Goal: Information Seeking & Learning: Learn about a topic

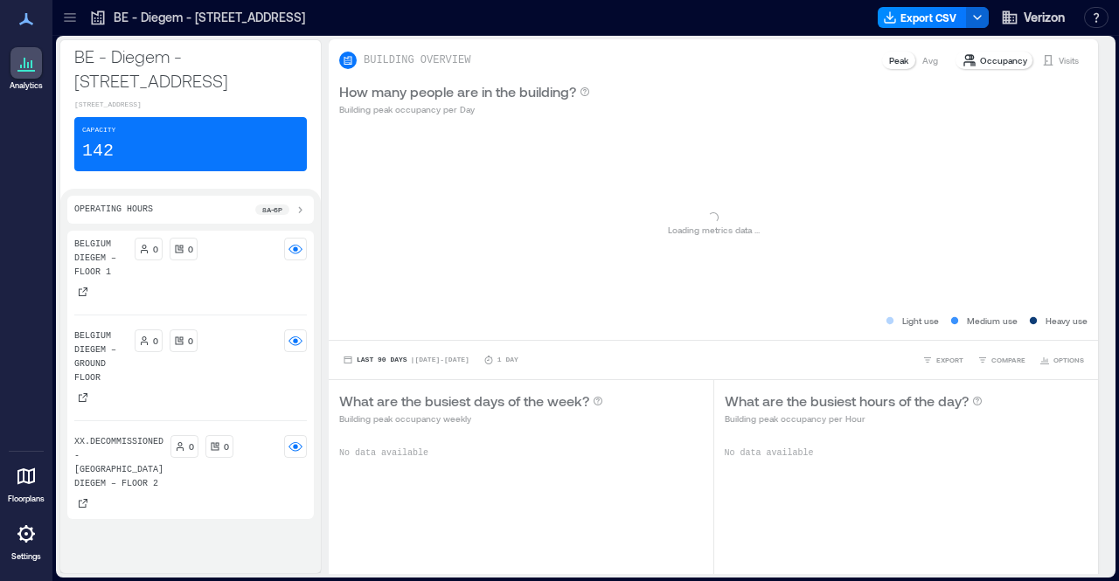
click at [66, 18] on icon at bounding box center [69, 17] width 17 height 17
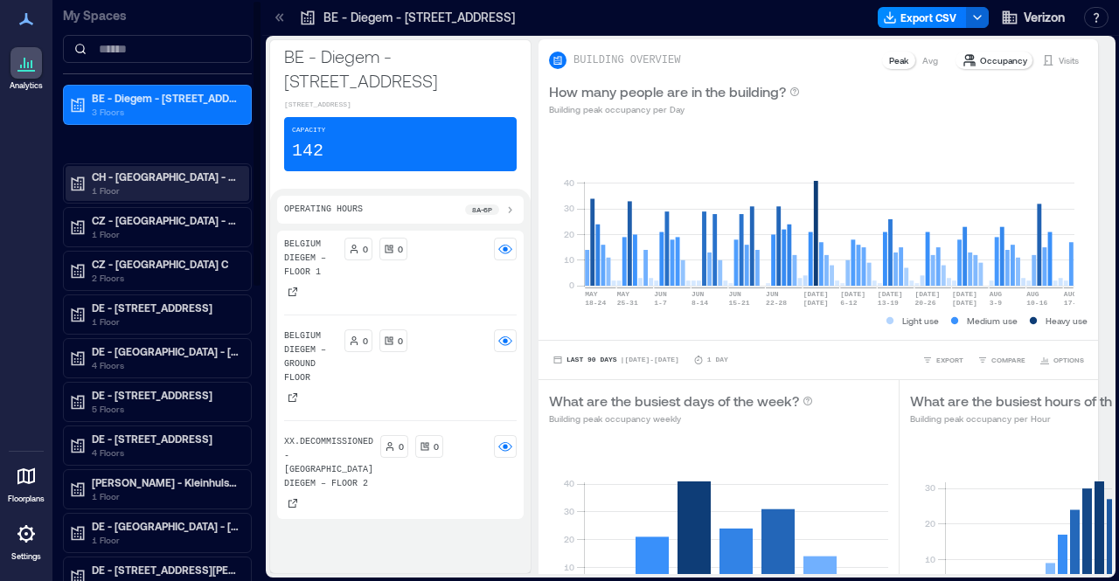
click at [154, 184] on p "1 Floor" at bounding box center [165, 191] width 147 height 14
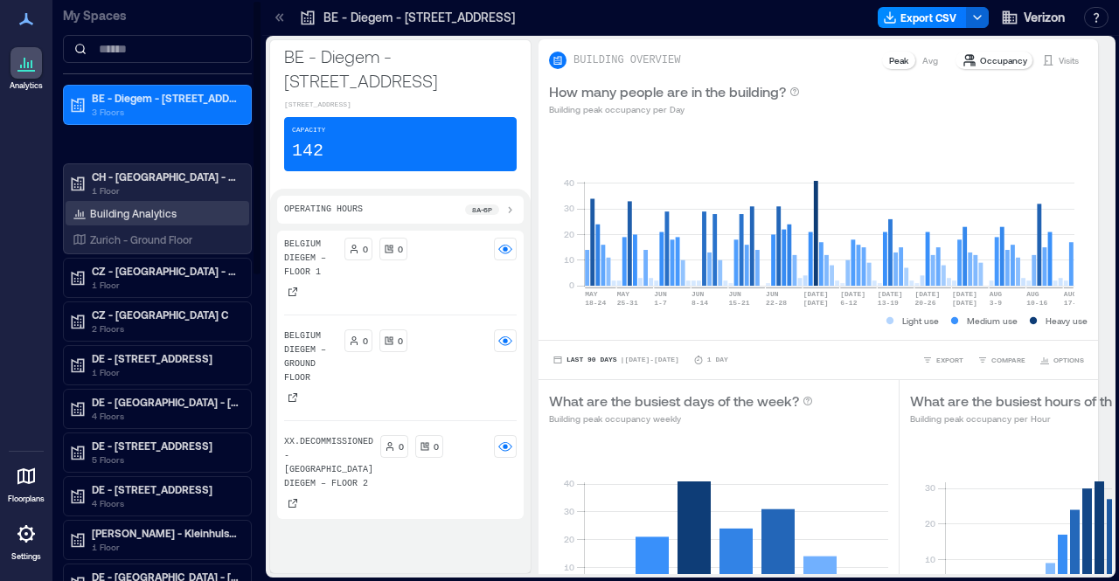
click at [140, 213] on p "Building Analytics" at bounding box center [133, 213] width 87 height 14
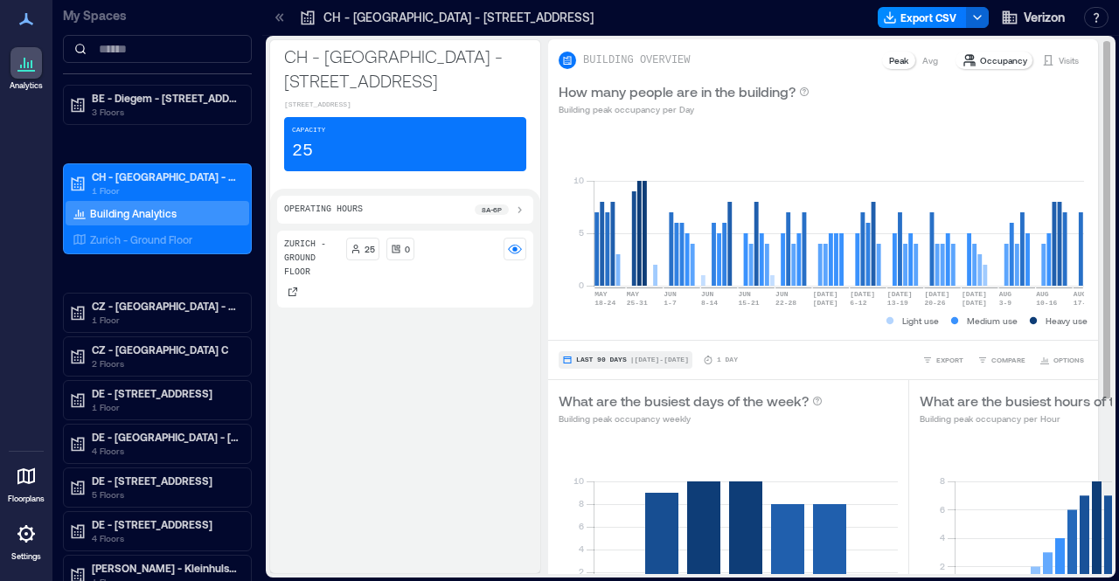
click at [630, 360] on span "| [DATE] - [DATE]" at bounding box center [659, 360] width 59 height 0
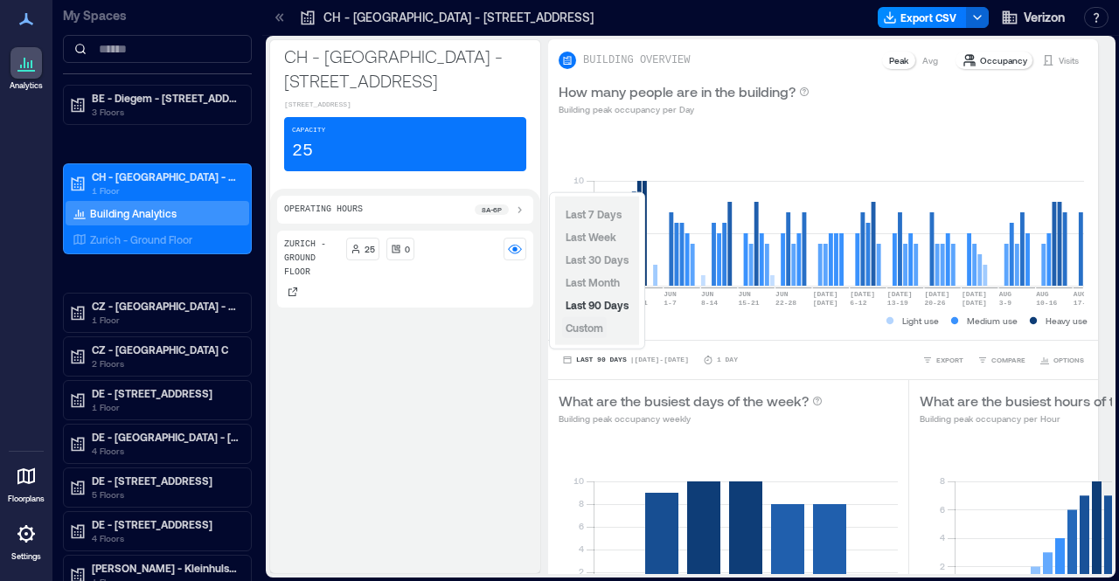
click at [587, 325] on span "Custom" at bounding box center [585, 328] width 38 height 12
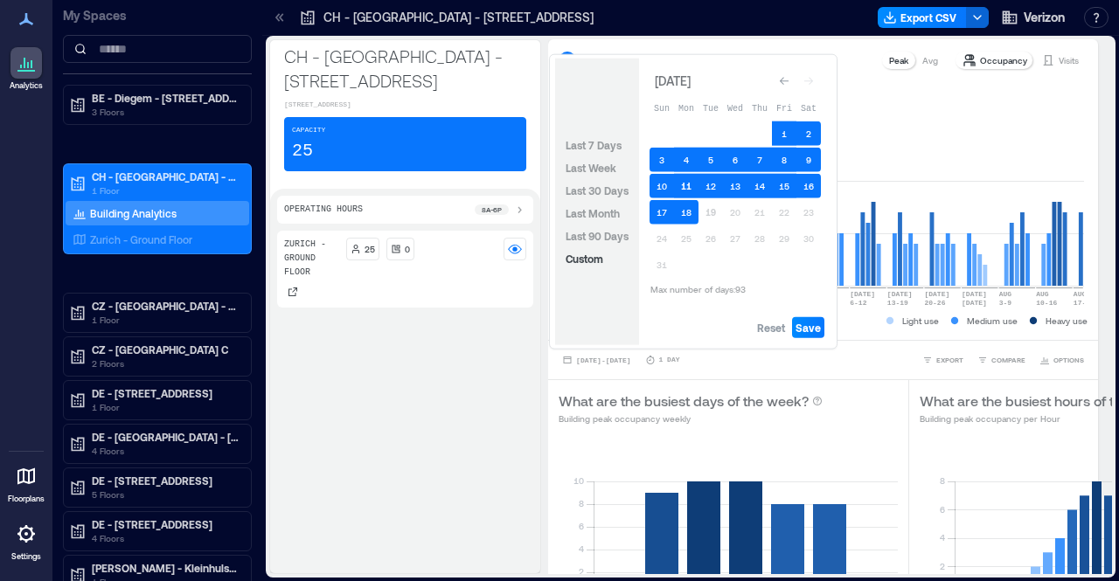
click at [687, 184] on button "11" at bounding box center [686, 186] width 24 height 24
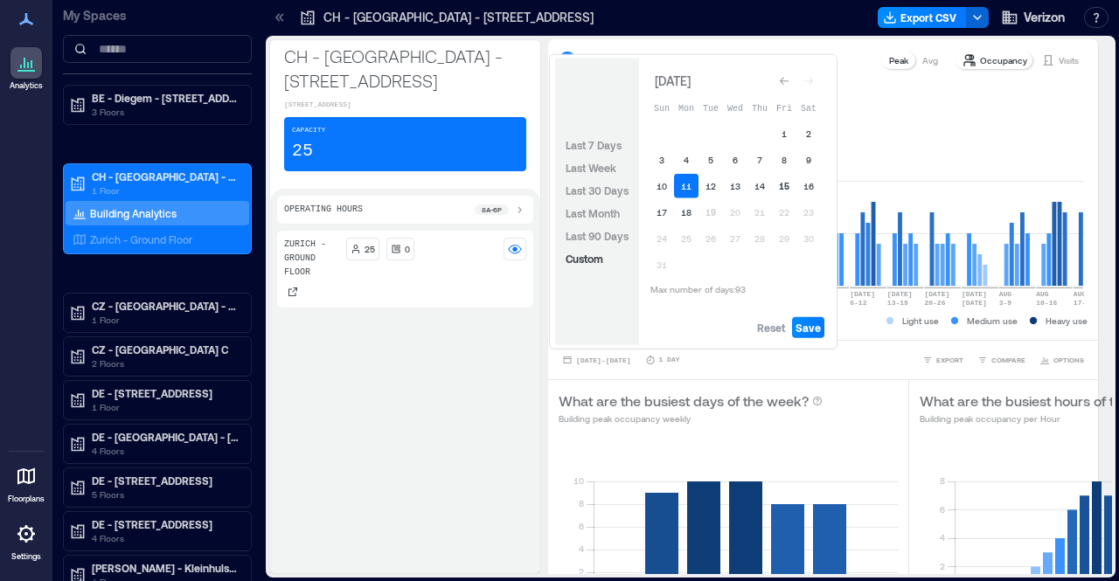
click at [787, 188] on button "15" at bounding box center [784, 186] width 24 height 24
click at [810, 324] on span "Save" at bounding box center [808, 328] width 25 height 14
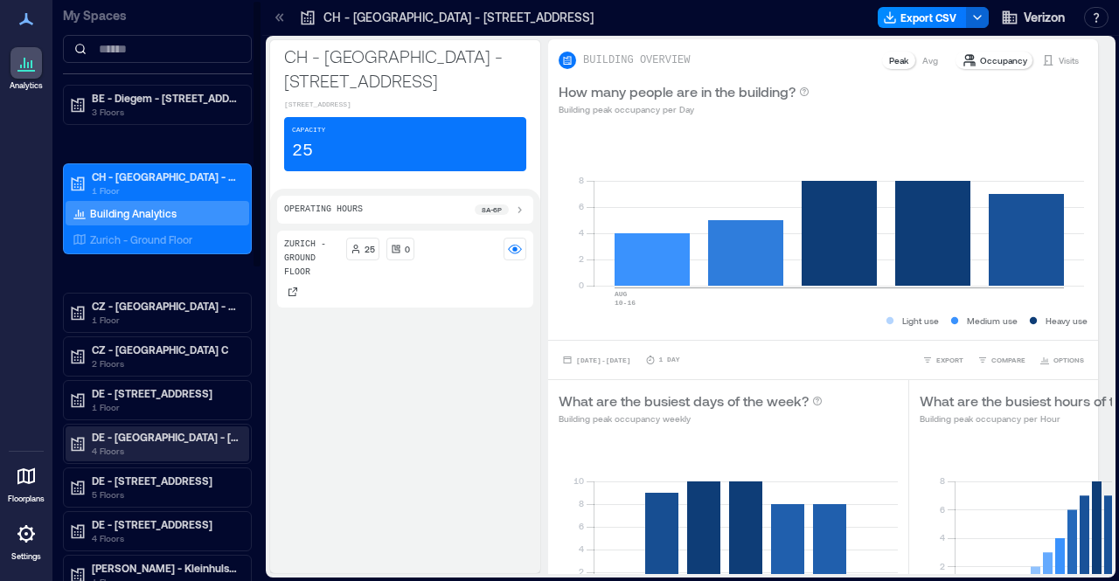
click at [133, 444] on p "4 Floors" at bounding box center [165, 451] width 147 height 14
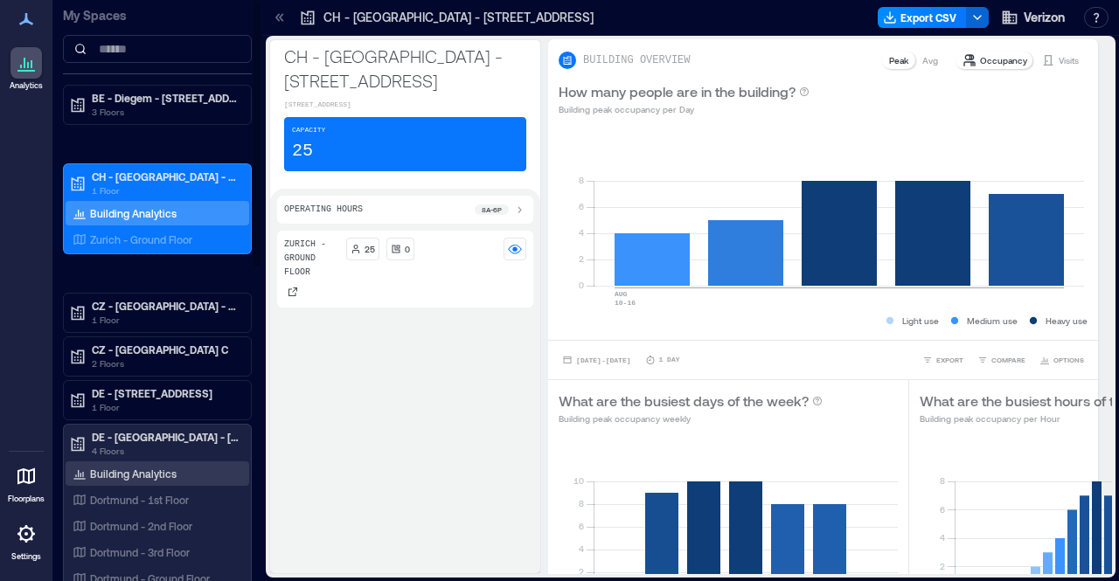
click at [135, 467] on p "Building Analytics" at bounding box center [133, 474] width 87 height 14
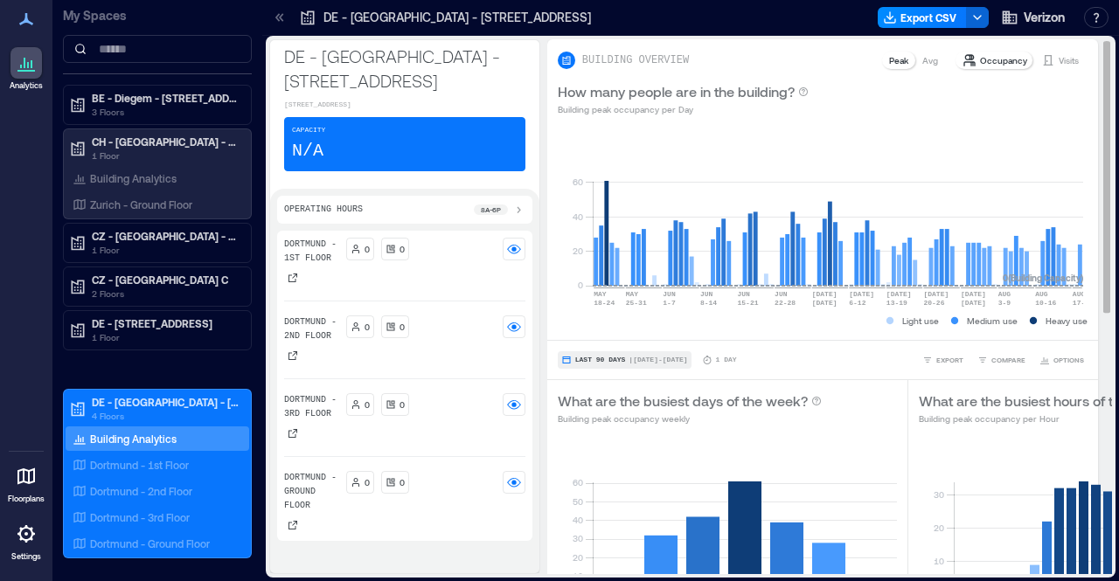
click at [598, 360] on span "Last 90 Days" at bounding box center [600, 360] width 51 height 0
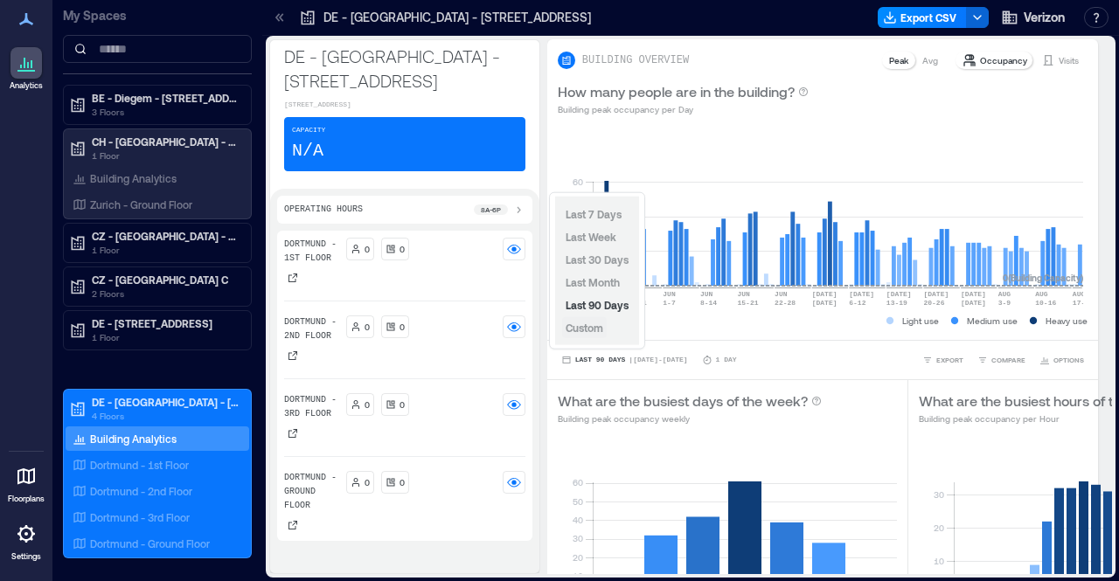
click at [594, 328] on span "Custom" at bounding box center [585, 328] width 38 height 12
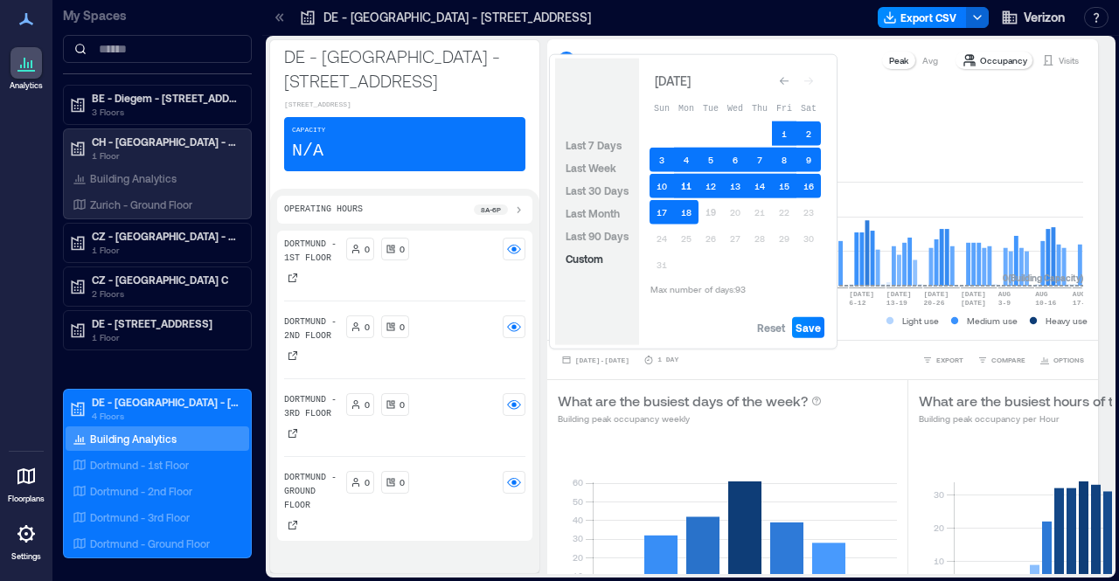
click at [693, 190] on button "11" at bounding box center [686, 186] width 24 height 24
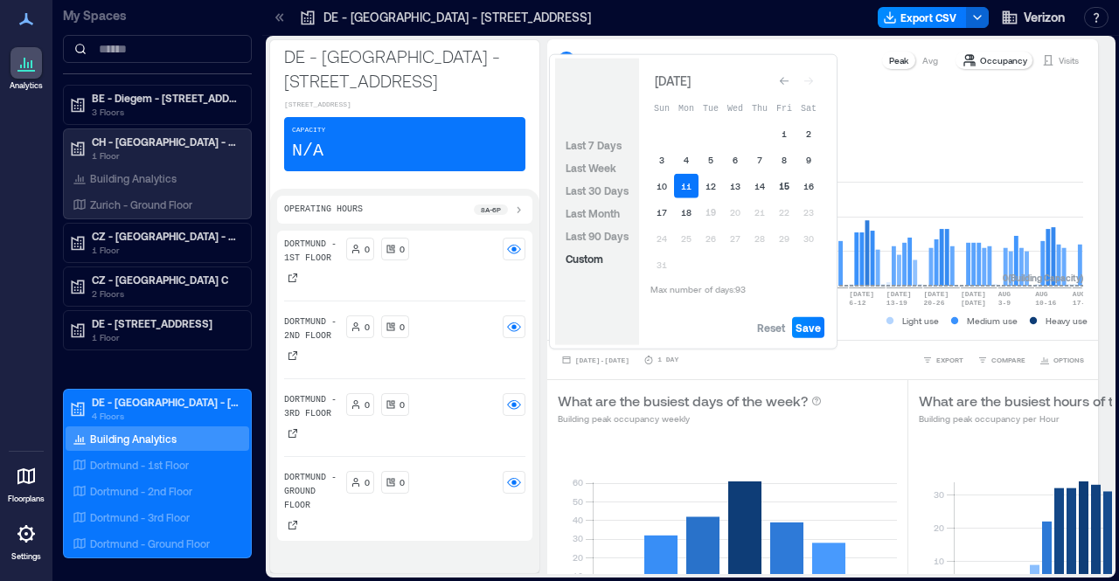
click at [782, 191] on button "15" at bounding box center [784, 186] width 24 height 24
click at [807, 328] on span "Save" at bounding box center [808, 328] width 25 height 14
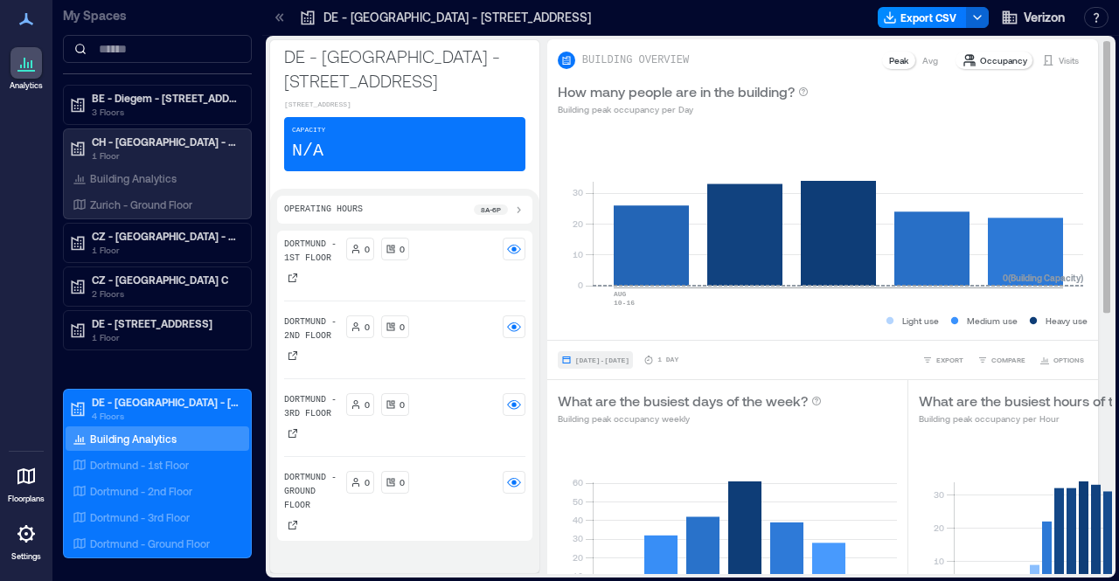
click at [633, 351] on button "[DATE] - [DATE]" at bounding box center [595, 359] width 75 height 17
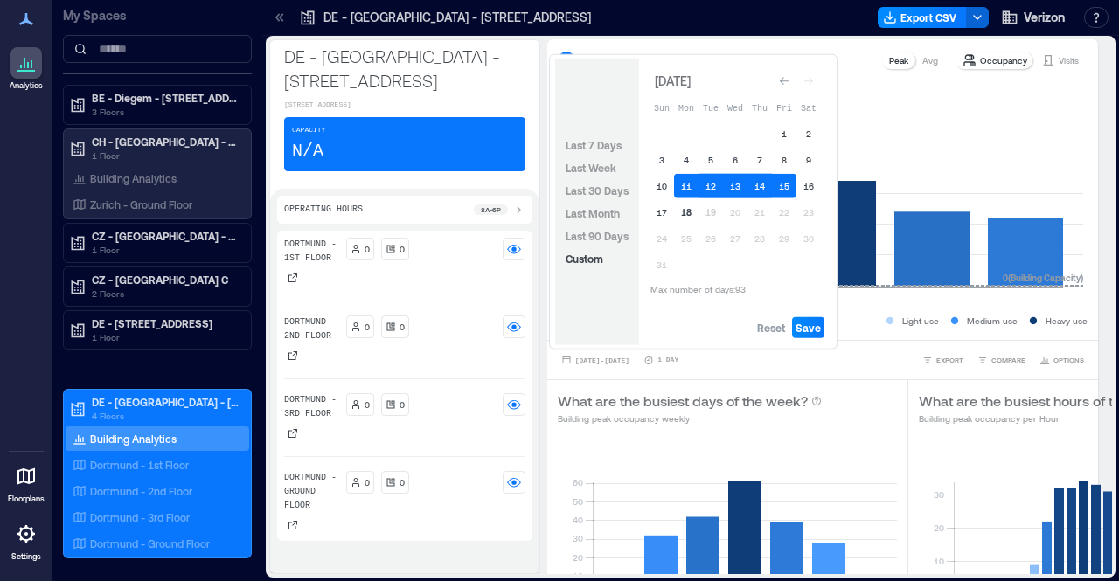
click at [687, 216] on button "18" at bounding box center [686, 212] width 24 height 24
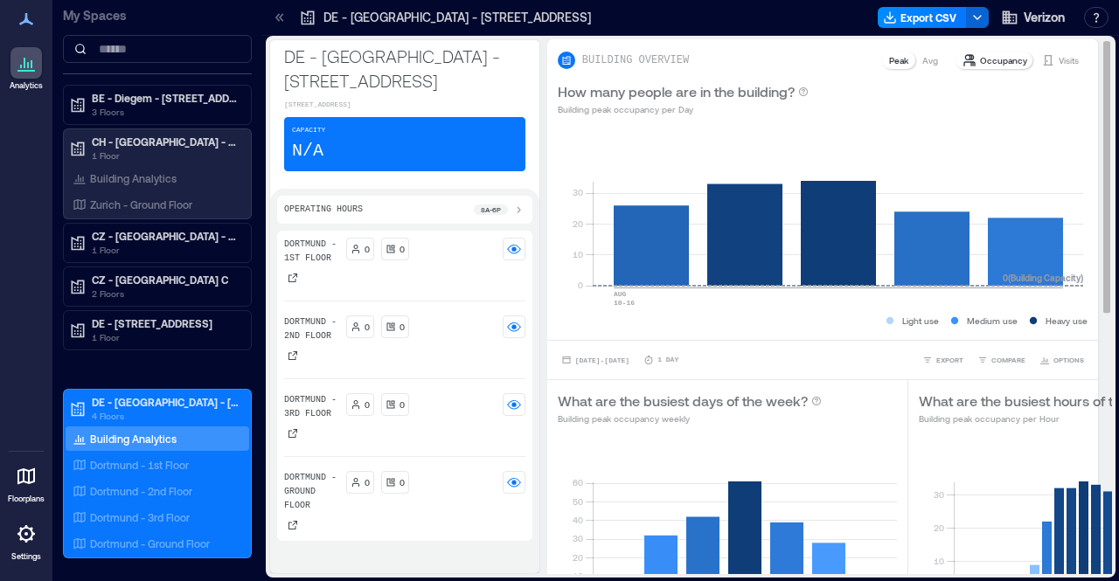
click at [852, 354] on div "[DATE] - [DATE] 1 Day EXPORT COMPARE OPTIONS" at bounding box center [823, 359] width 530 height 17
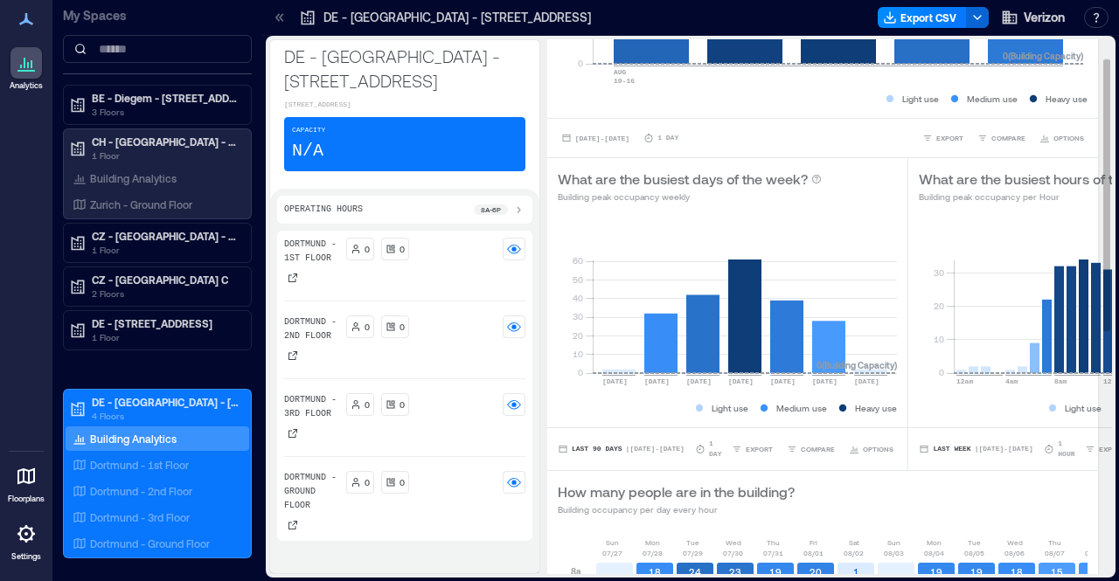
scroll to position [262, 0]
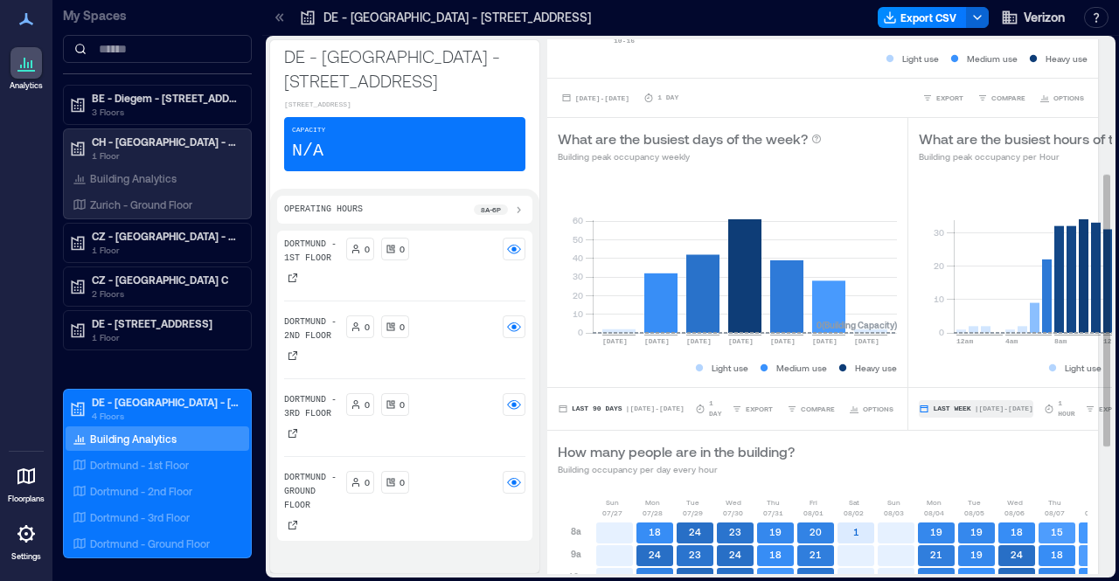
click at [982, 409] on span "| [DATE] - [DATE]" at bounding box center [1004, 409] width 59 height 0
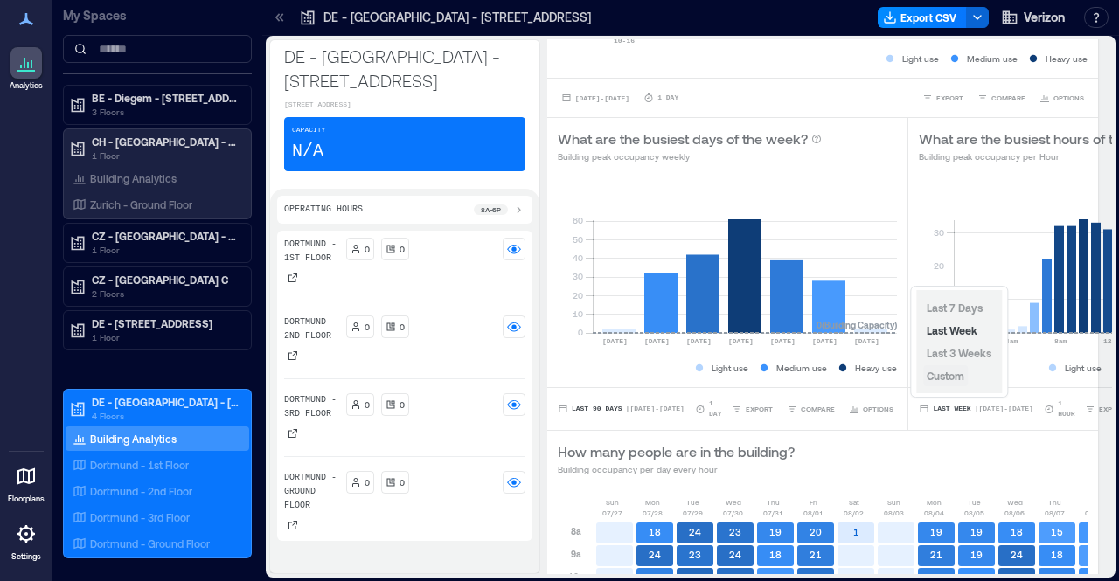
click at [953, 379] on span "Custom" at bounding box center [946, 376] width 38 height 12
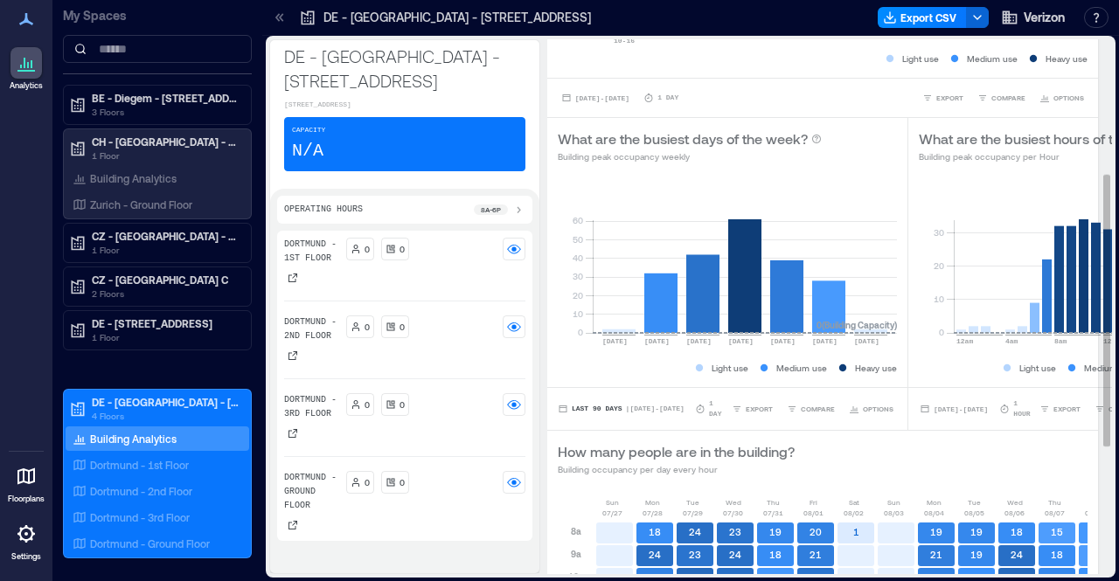
click at [942, 442] on div "How many people are in the building? Building occupancy per day every hour" at bounding box center [823, 458] width 530 height 35
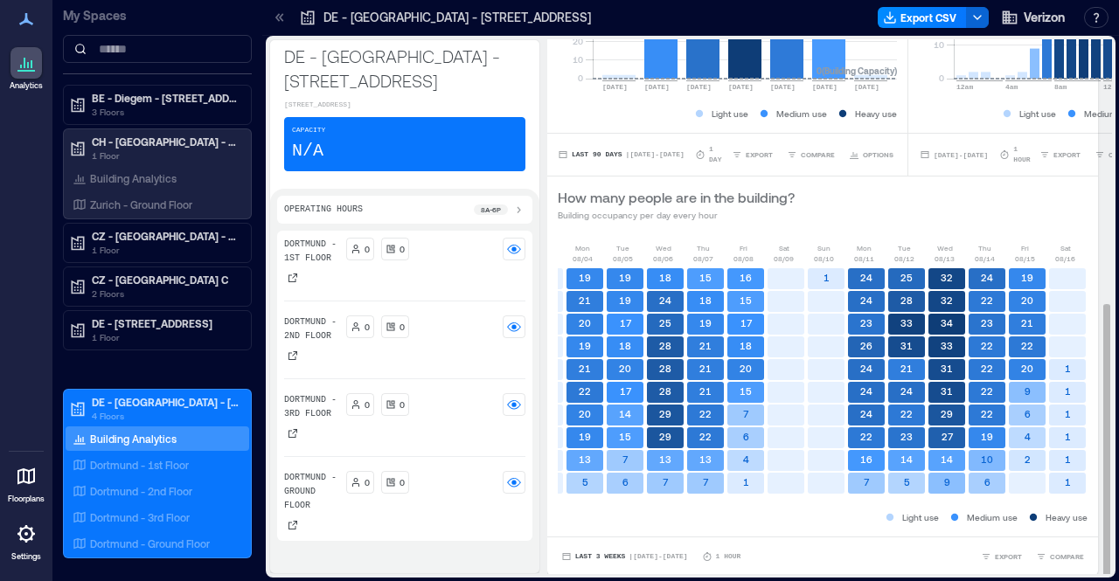
scroll to position [2, 0]
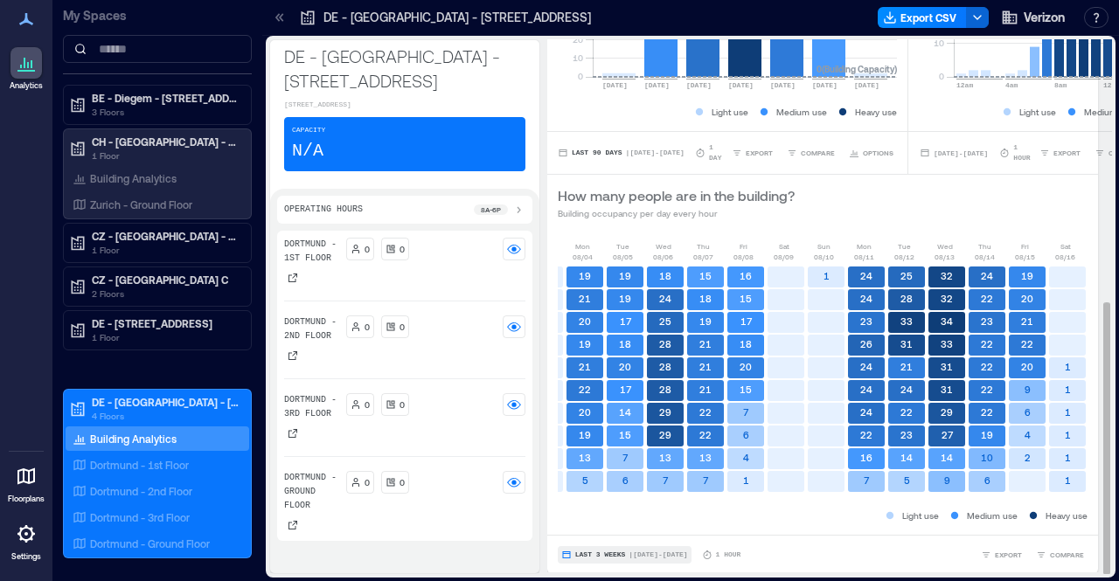
click at [671, 555] on span "| [DATE] - [DATE]" at bounding box center [658, 555] width 59 height 0
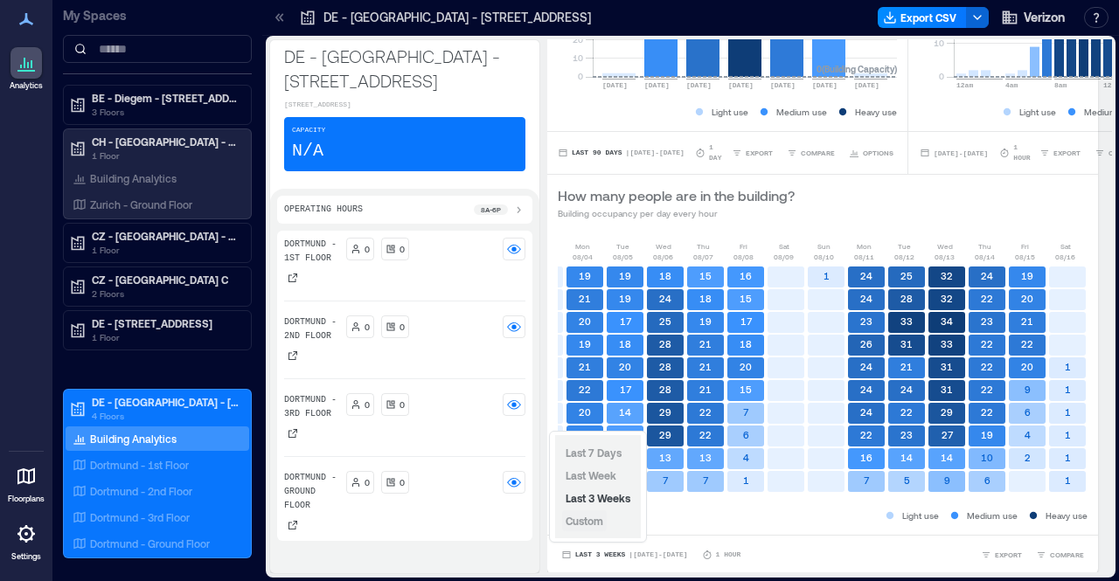
click at [601, 524] on span "Custom" at bounding box center [585, 521] width 38 height 12
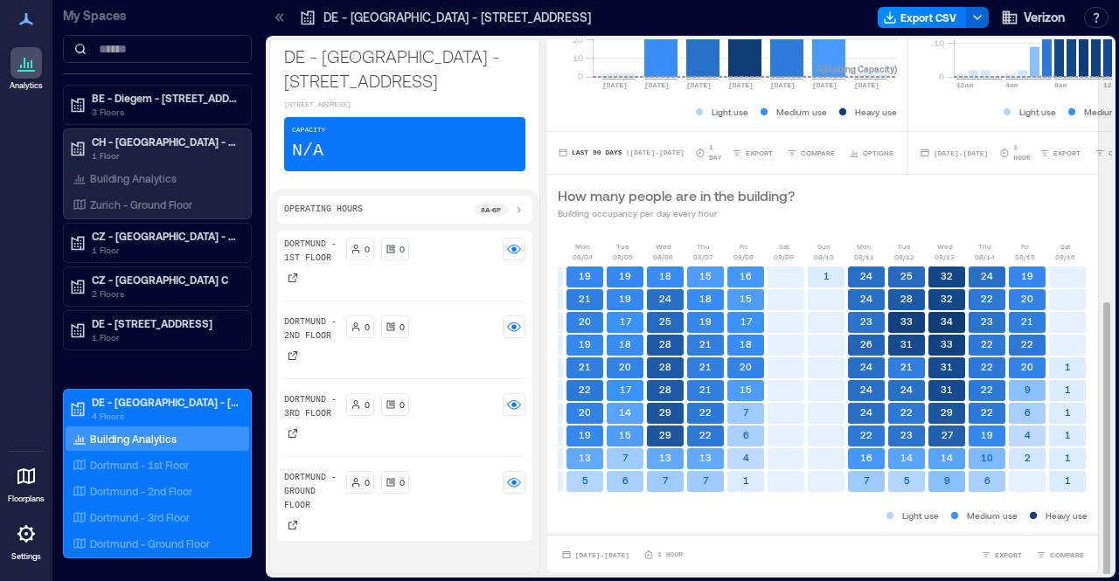
click at [876, 538] on div "[DATE] - [DATE] 1 Hour EXPORT COMPARE" at bounding box center [822, 554] width 551 height 39
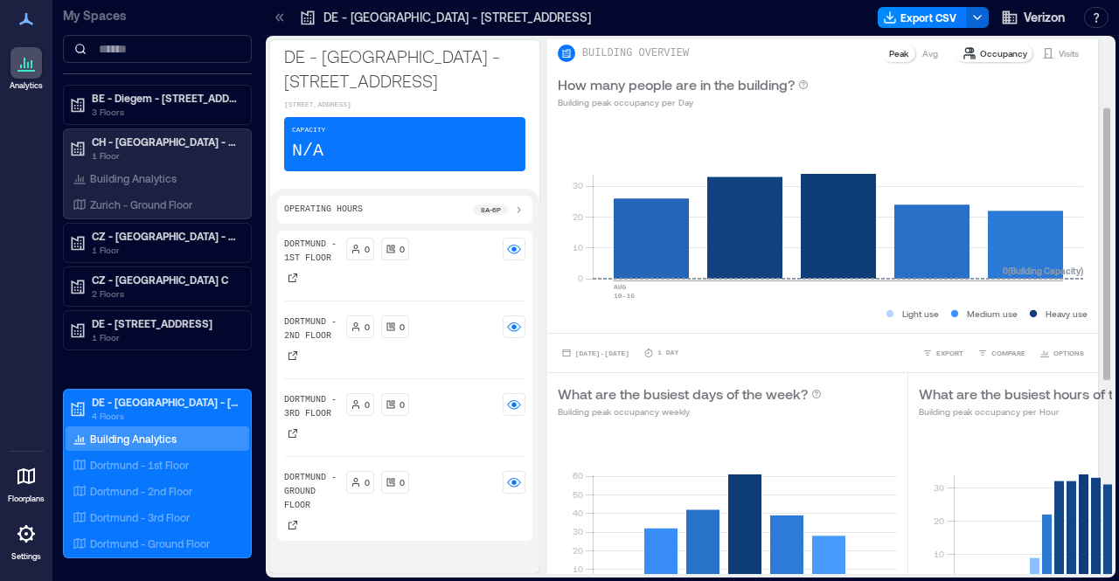
scroll to position [0, 0]
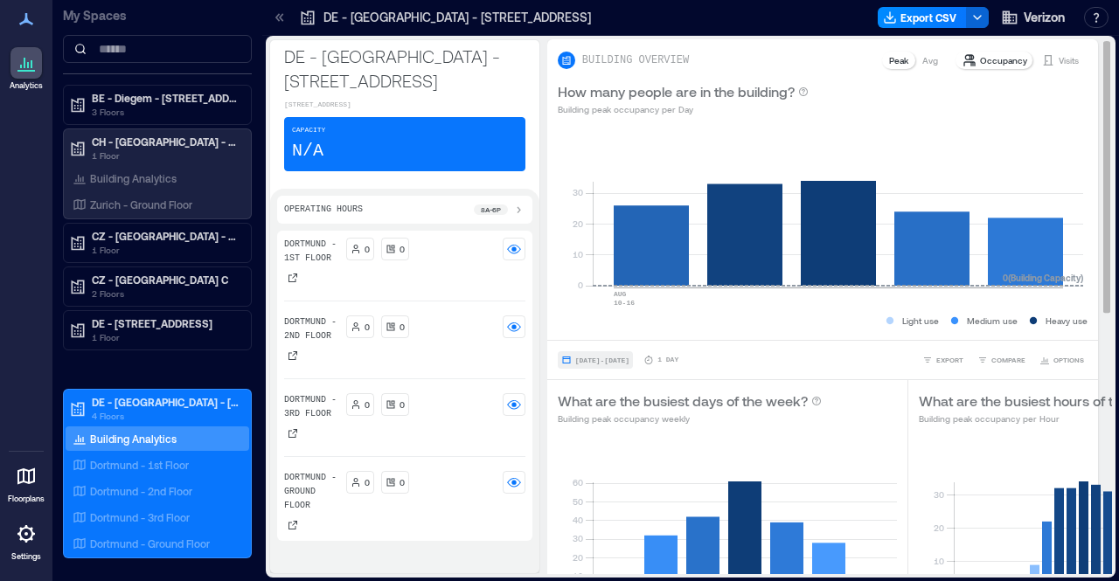
click at [615, 365] on button "[DATE] - [DATE]" at bounding box center [595, 359] width 75 height 17
click at [822, 380] on div "What are the busiest days of the week? Building peak occupancy weekly" at bounding box center [727, 408] width 360 height 56
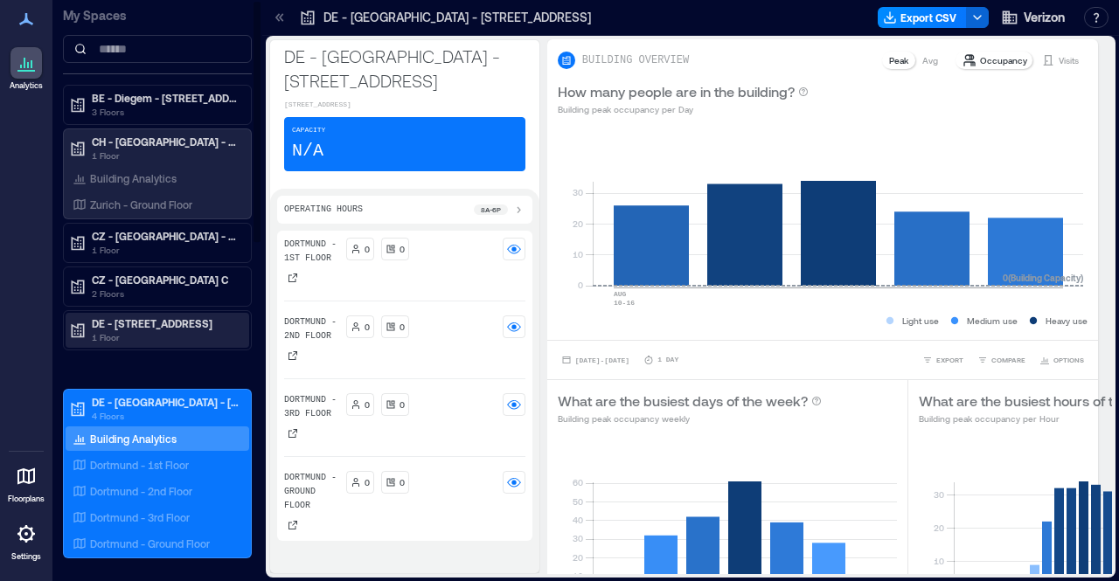
click at [150, 324] on p "DE - [STREET_ADDRESS]" at bounding box center [165, 323] width 147 height 14
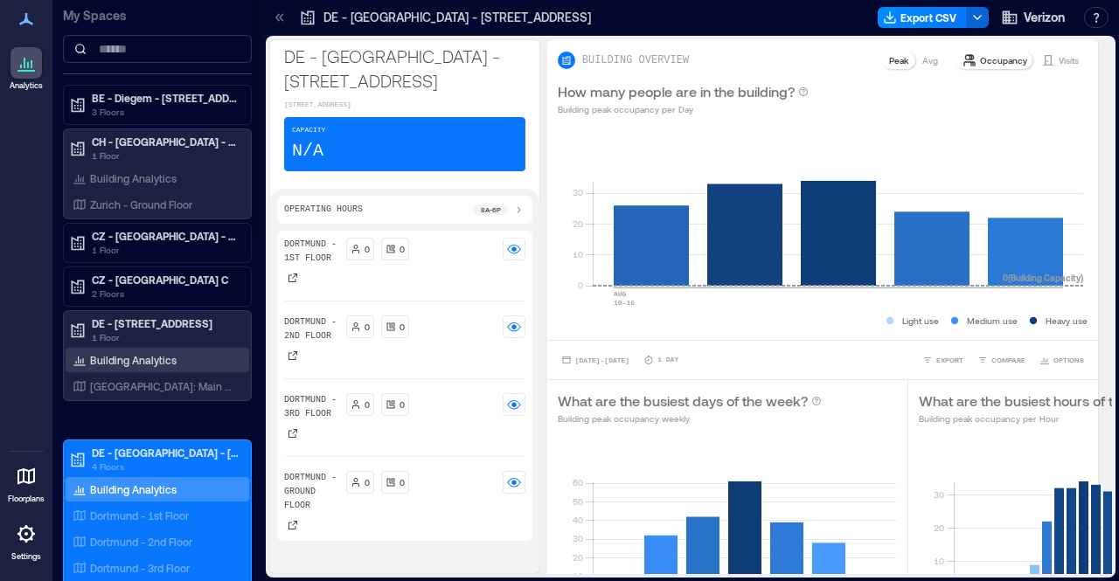
click at [140, 354] on p "Building Analytics" at bounding box center [133, 360] width 87 height 14
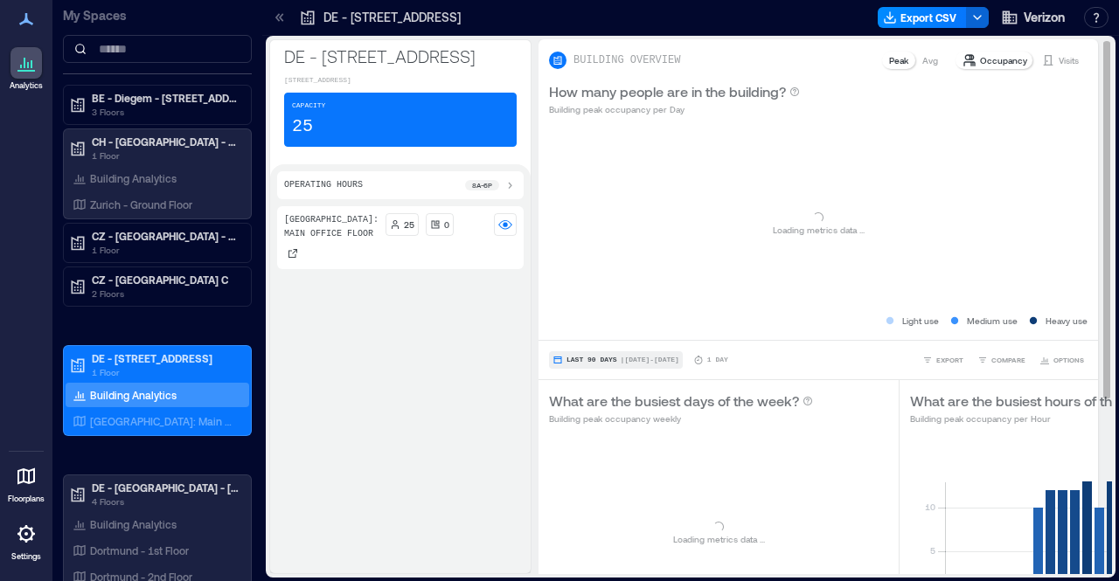
click at [663, 360] on span "| [DATE] - [DATE]" at bounding box center [650, 360] width 59 height 0
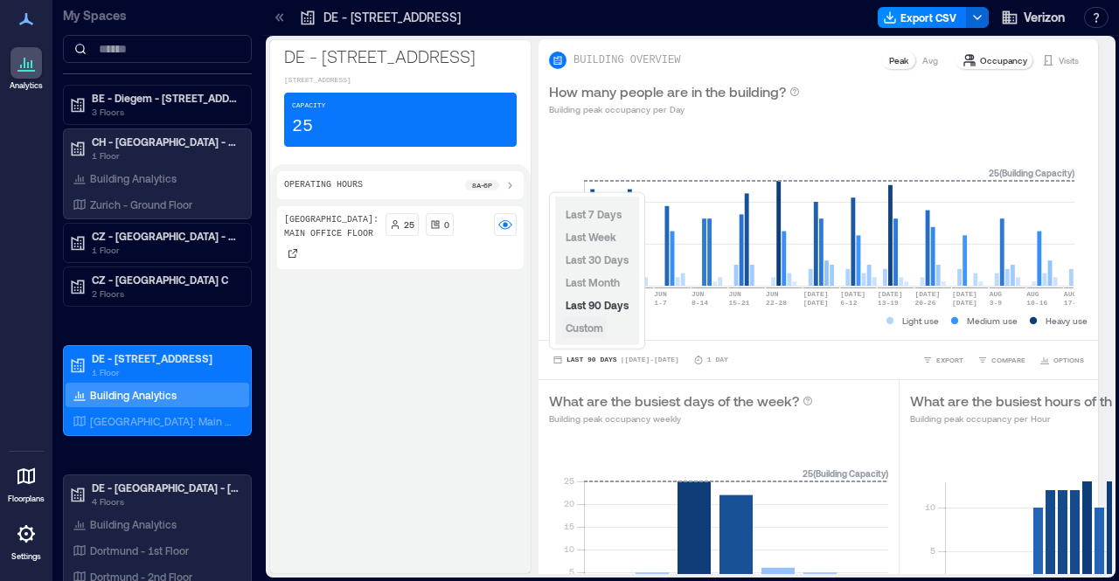
click at [586, 330] on span "Custom" at bounding box center [585, 328] width 38 height 12
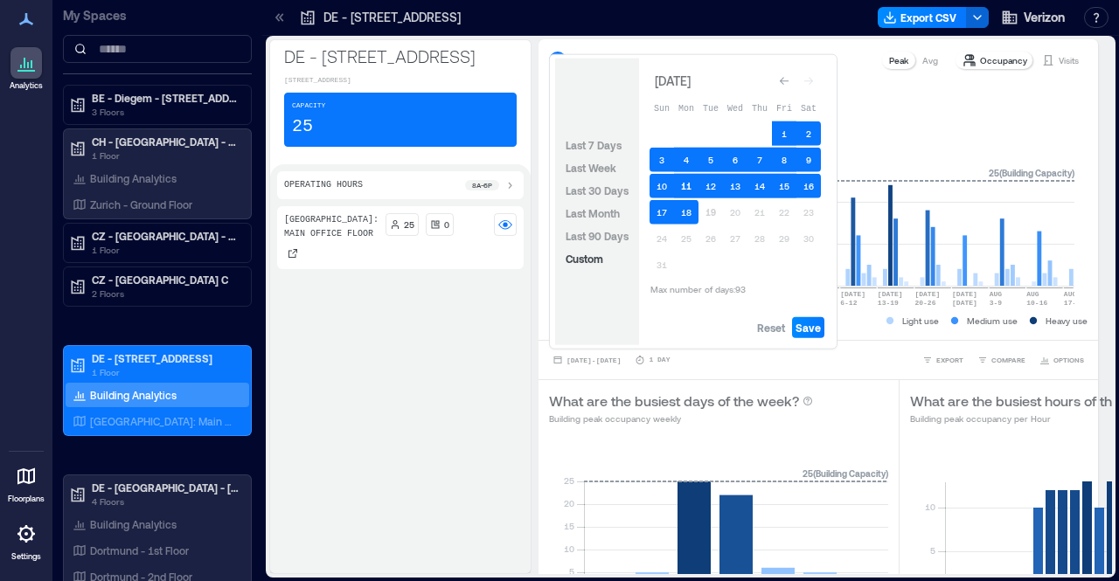
click at [689, 187] on button "11" at bounding box center [686, 186] width 24 height 24
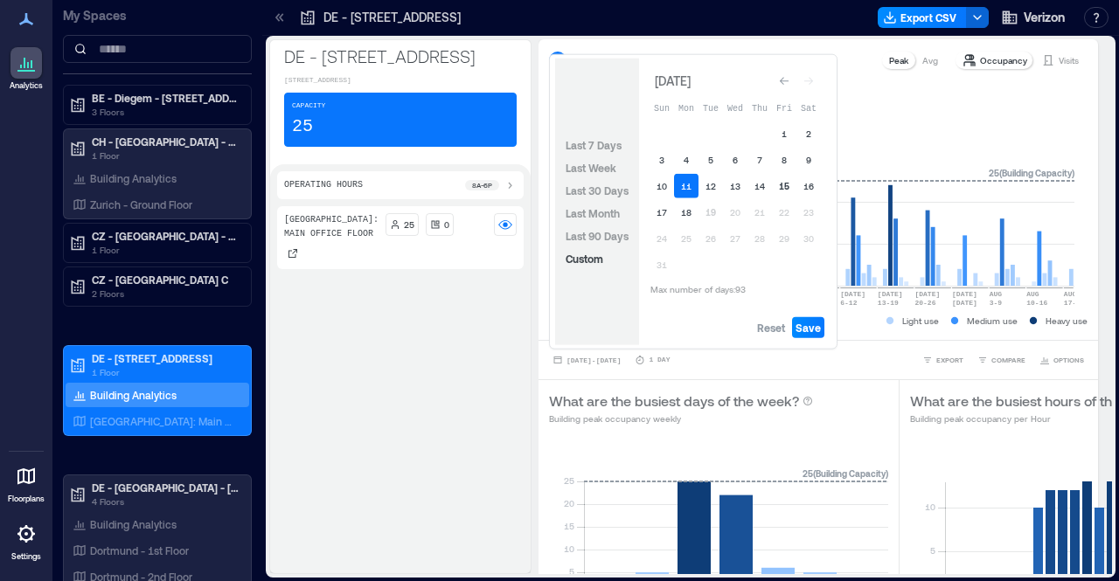
click at [783, 186] on button "15" at bounding box center [784, 186] width 24 height 24
click at [814, 330] on span "Save" at bounding box center [808, 328] width 25 height 14
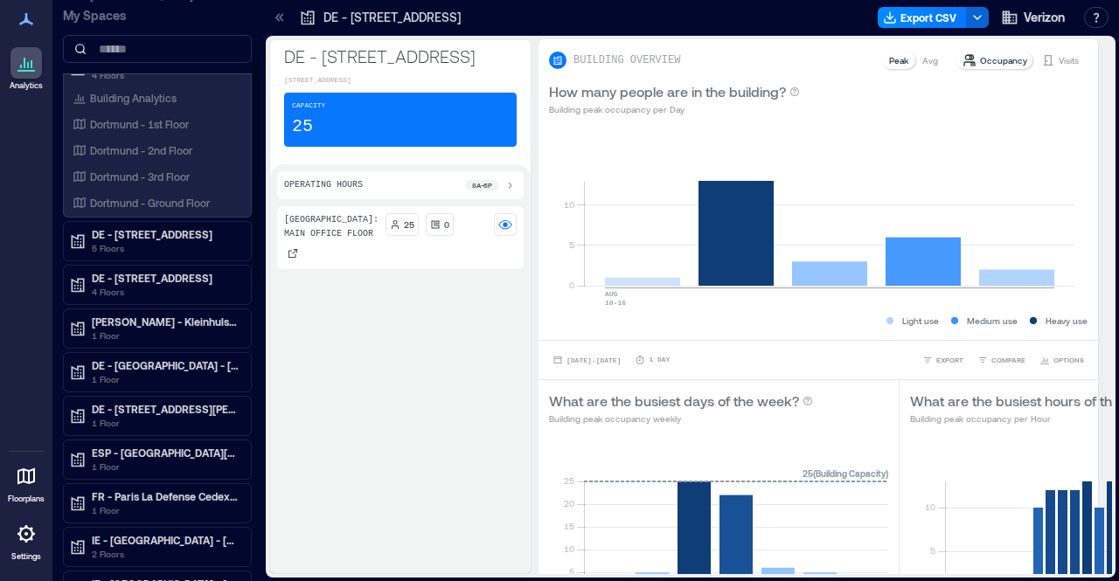
scroll to position [437, 0]
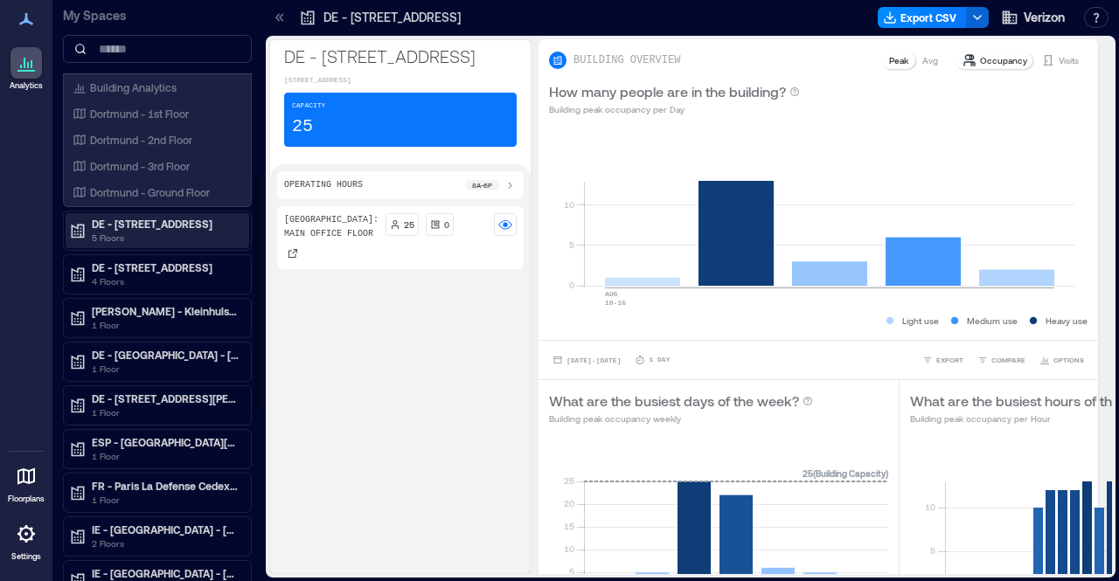
click at [148, 231] on p "5 Floors" at bounding box center [165, 238] width 147 height 14
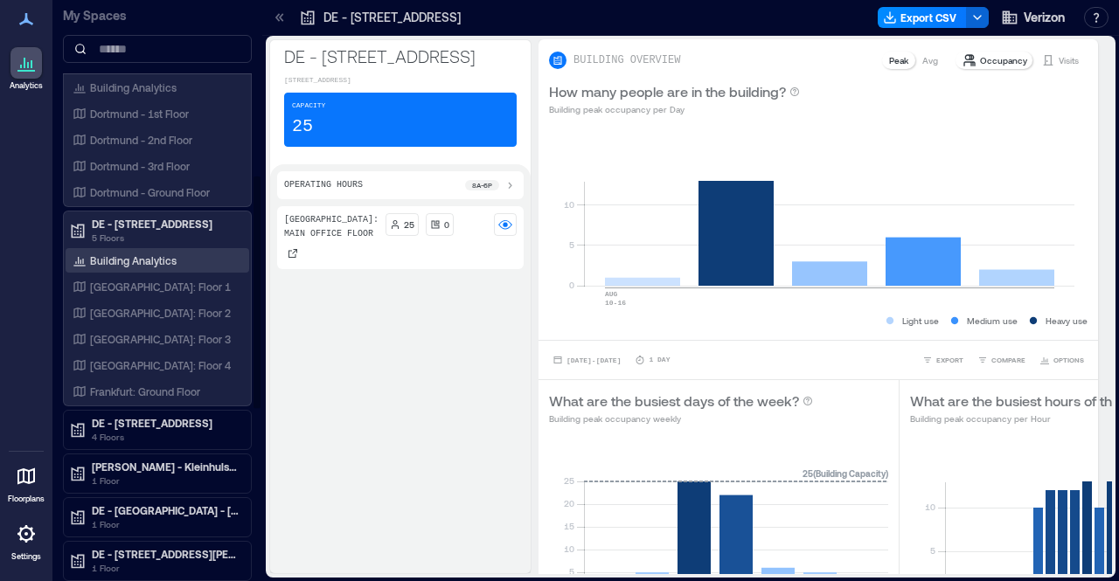
click at [140, 256] on p "Building Analytics" at bounding box center [133, 261] width 87 height 14
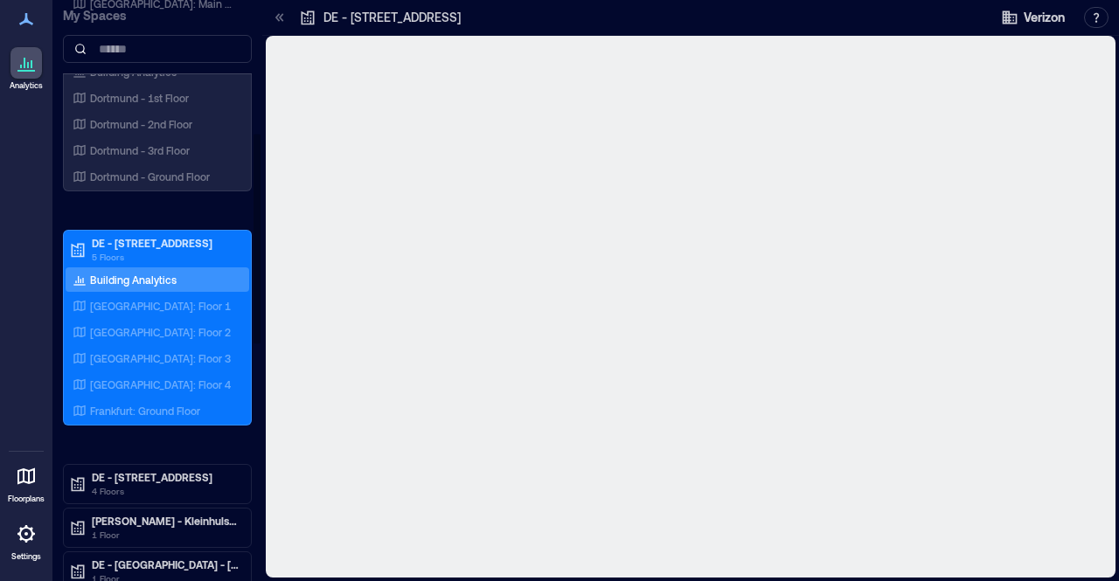
scroll to position [367, 0]
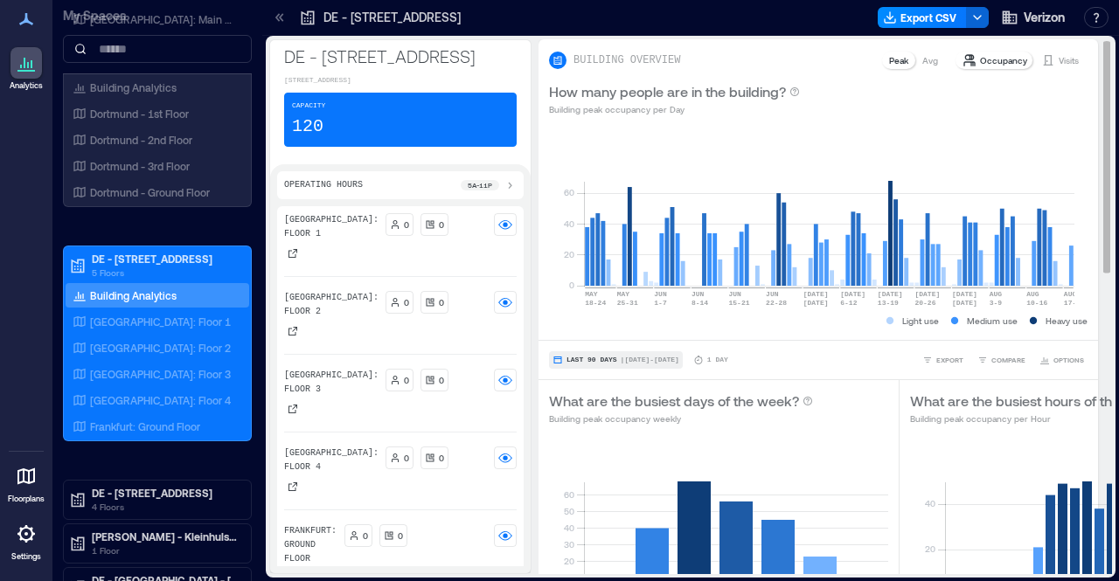
click at [591, 360] on span "Last 90 Days" at bounding box center [591, 360] width 51 height 0
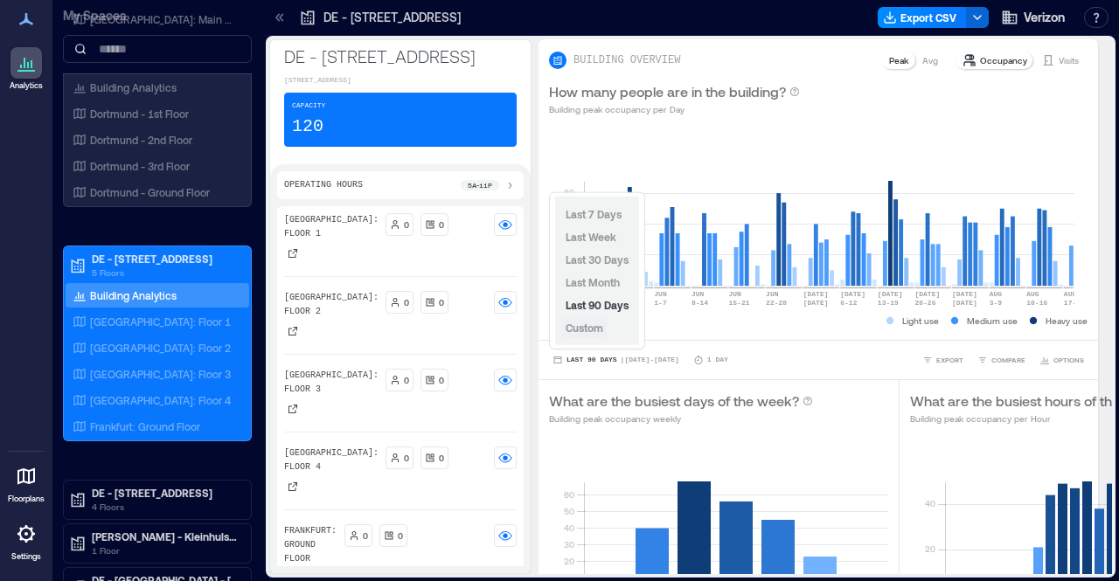
click at [587, 330] on span "Custom" at bounding box center [585, 328] width 38 height 12
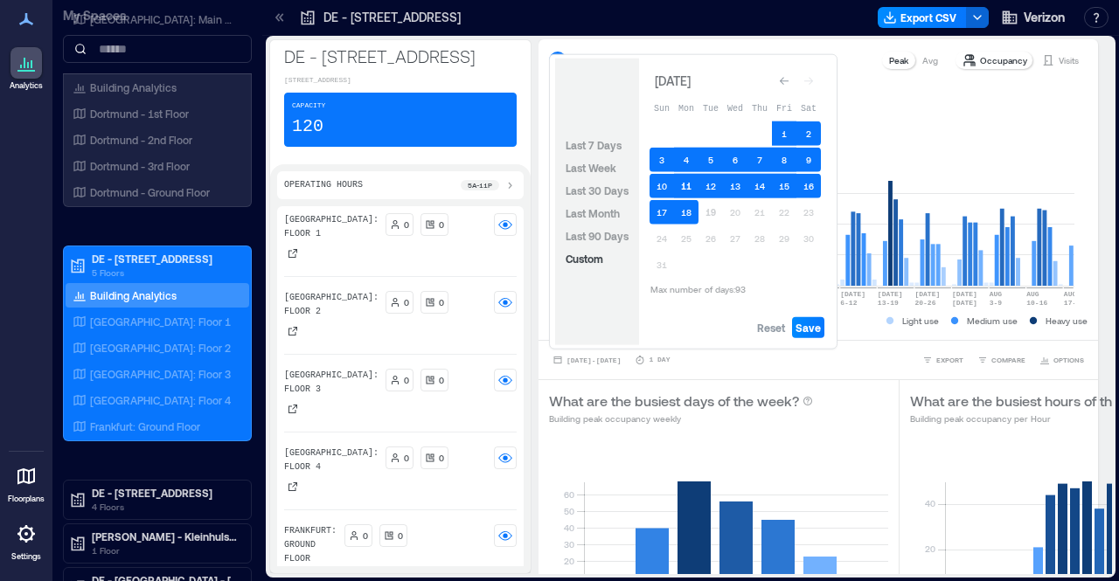
click at [687, 184] on button "11" at bounding box center [686, 186] width 24 height 24
click at [691, 188] on button "11" at bounding box center [686, 186] width 24 height 24
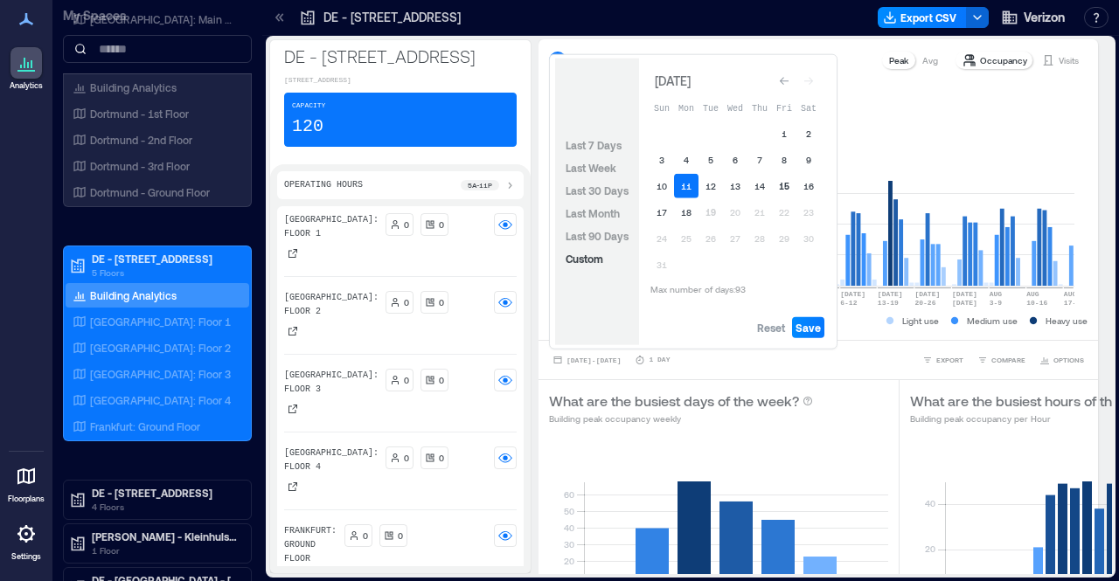
click at [786, 186] on button "15" at bounding box center [784, 186] width 24 height 24
click at [811, 326] on span "Save" at bounding box center [808, 328] width 25 height 14
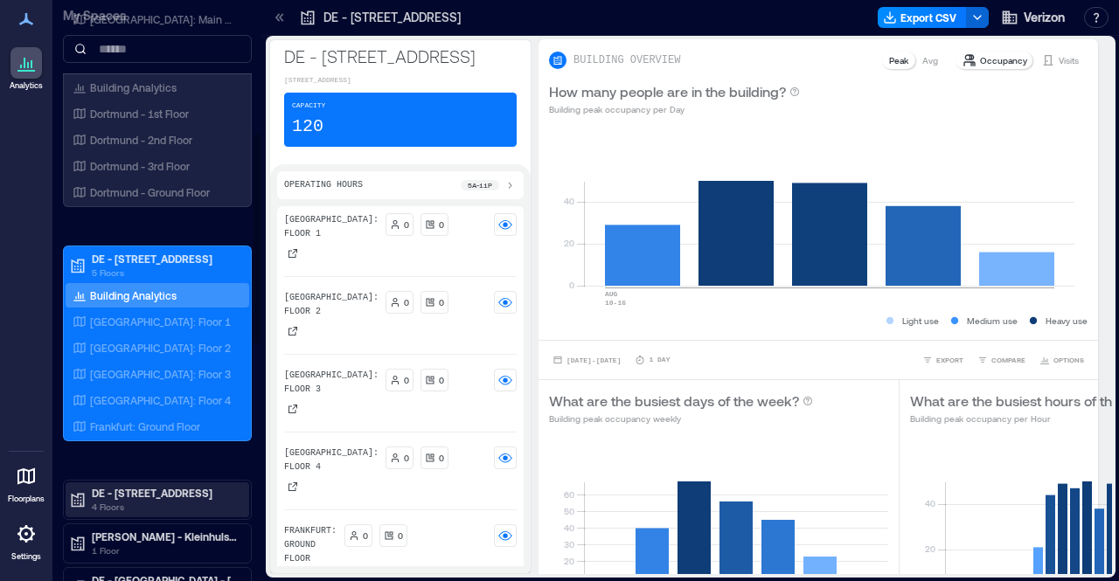
click at [149, 500] on p "4 Floors" at bounding box center [165, 507] width 147 height 14
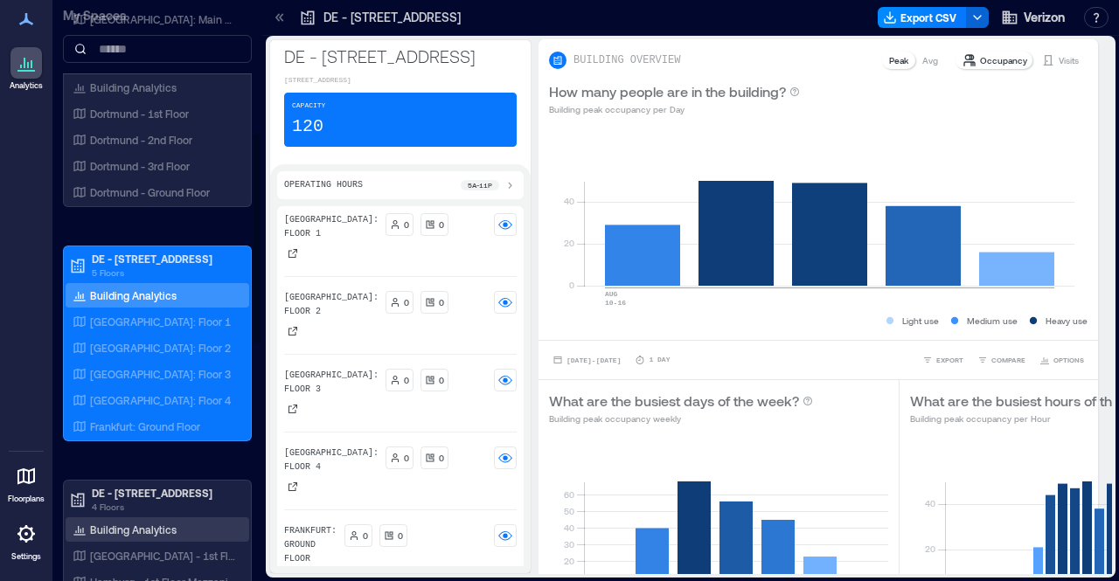
click at [142, 523] on p "Building Analytics" at bounding box center [133, 530] width 87 height 14
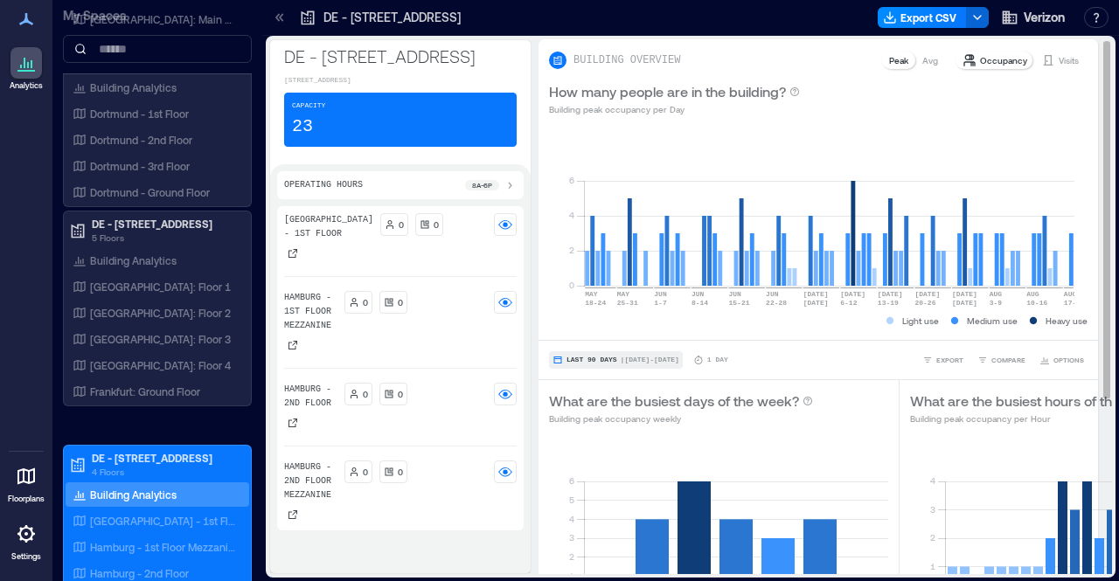
click at [610, 351] on button "Last 90 Days | [DATE] - [DATE]" at bounding box center [616, 359] width 134 height 17
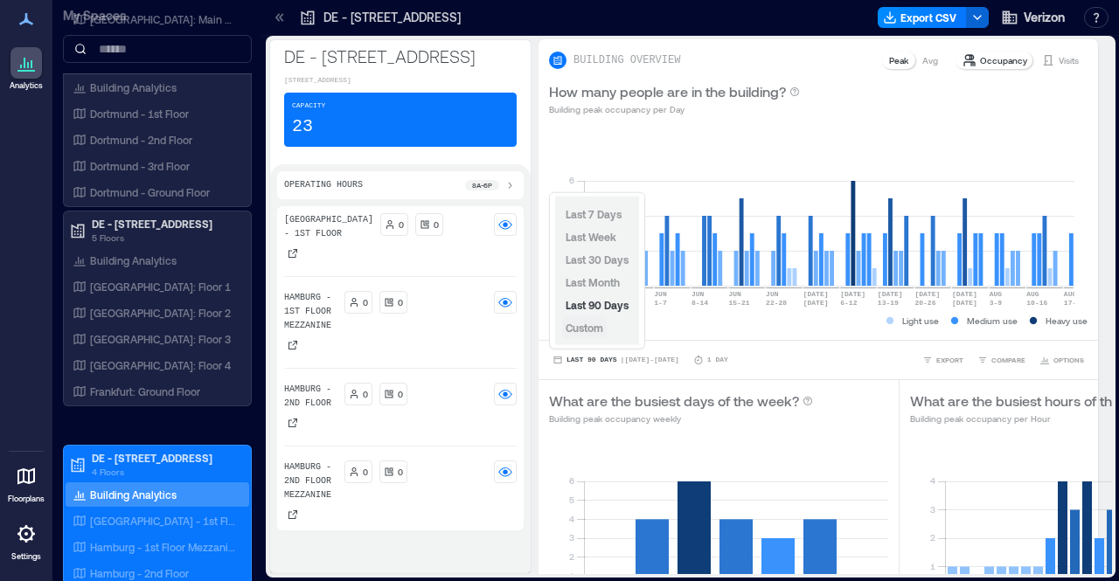
click at [584, 337] on button "Custom" at bounding box center [584, 327] width 45 height 21
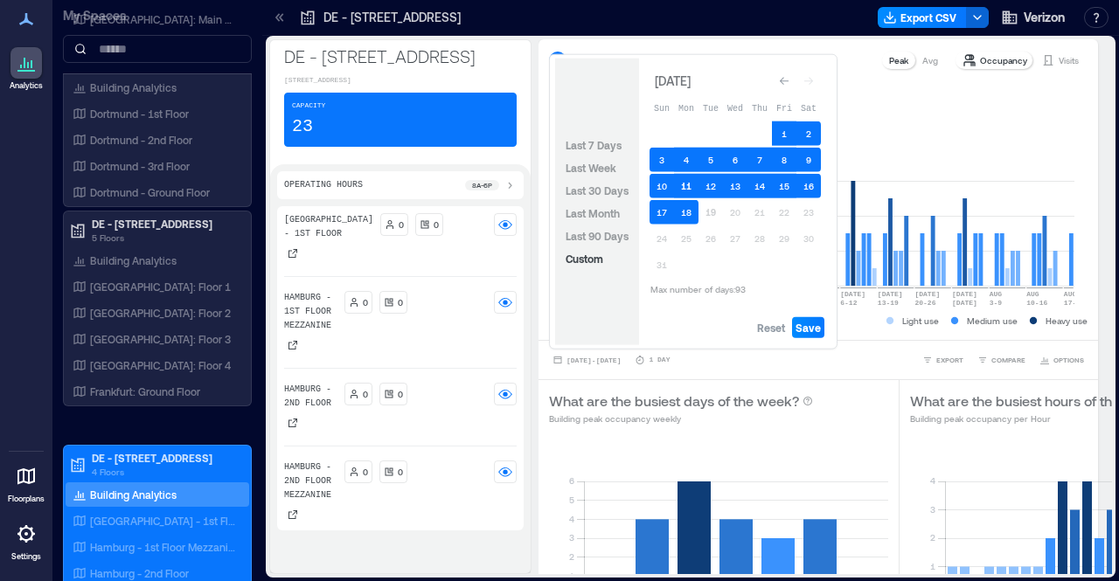
click at [685, 182] on button "11" at bounding box center [686, 186] width 24 height 24
click at [686, 182] on button "11" at bounding box center [686, 186] width 24 height 24
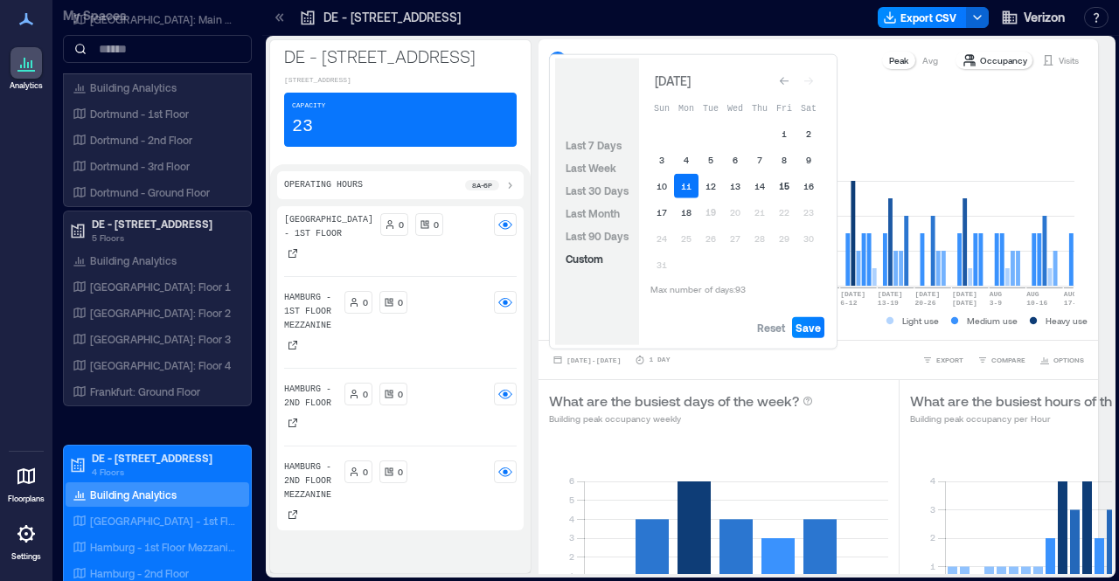
click at [789, 188] on button "15" at bounding box center [784, 186] width 24 height 24
click at [812, 328] on span "Save" at bounding box center [808, 328] width 25 height 14
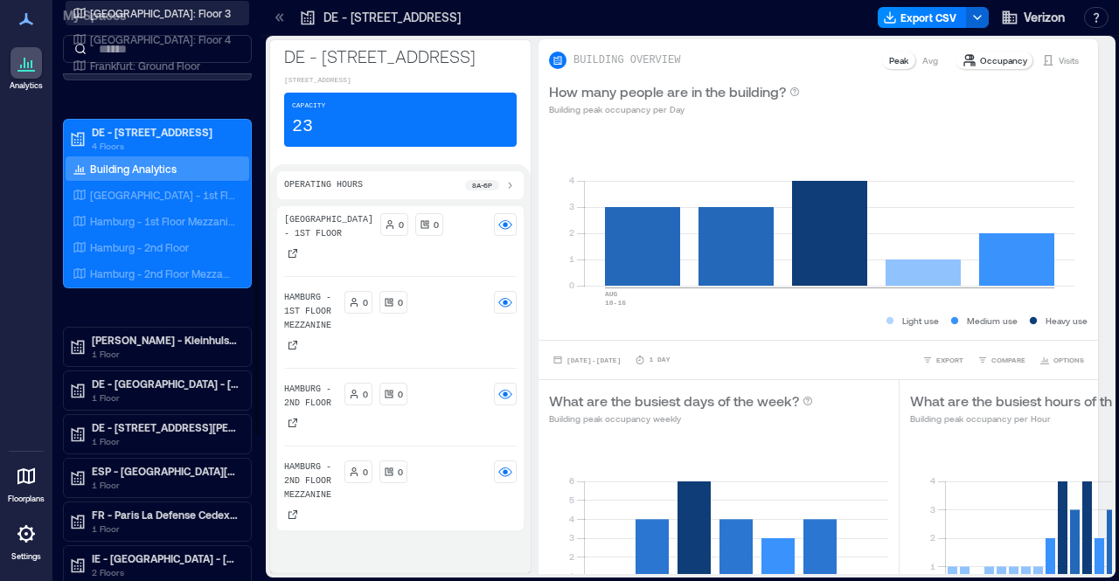
scroll to position [717, 0]
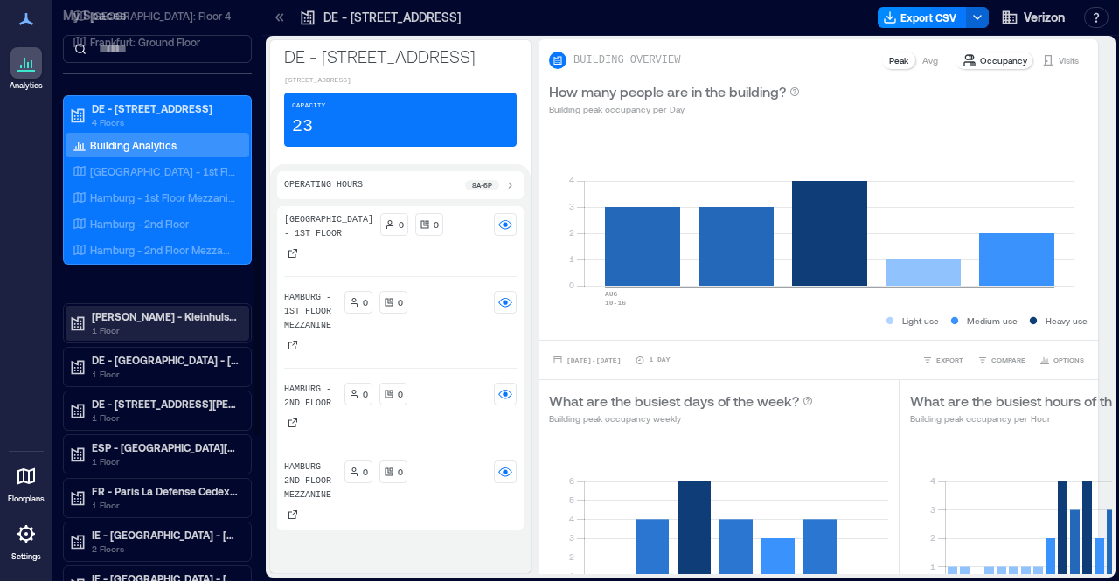
click at [156, 314] on p "[PERSON_NAME] - Kleinhulsen 1 3 5" at bounding box center [165, 316] width 147 height 14
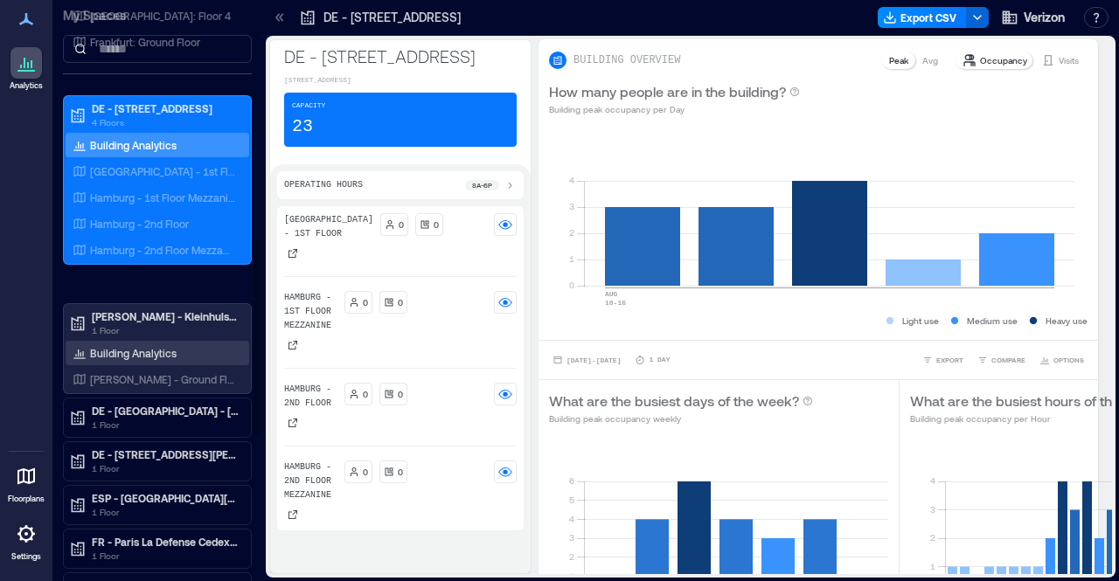
click at [156, 344] on div "Building Analytics" at bounding box center [124, 352] width 111 height 17
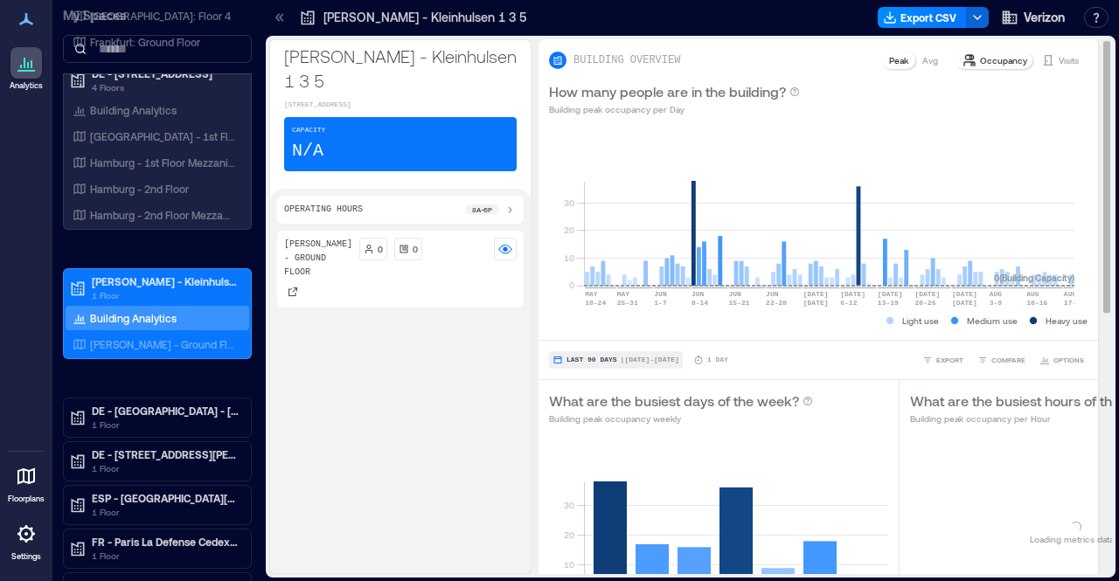
click at [631, 360] on span "| [DATE] - [DATE]" at bounding box center [650, 360] width 59 height 0
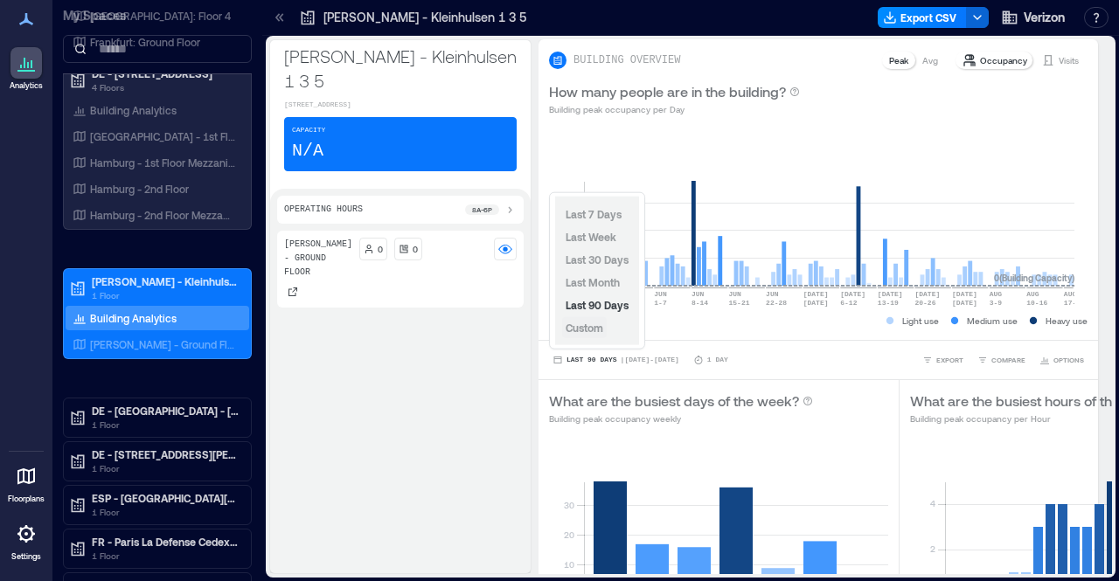
click at [600, 322] on span "Custom" at bounding box center [585, 328] width 38 height 12
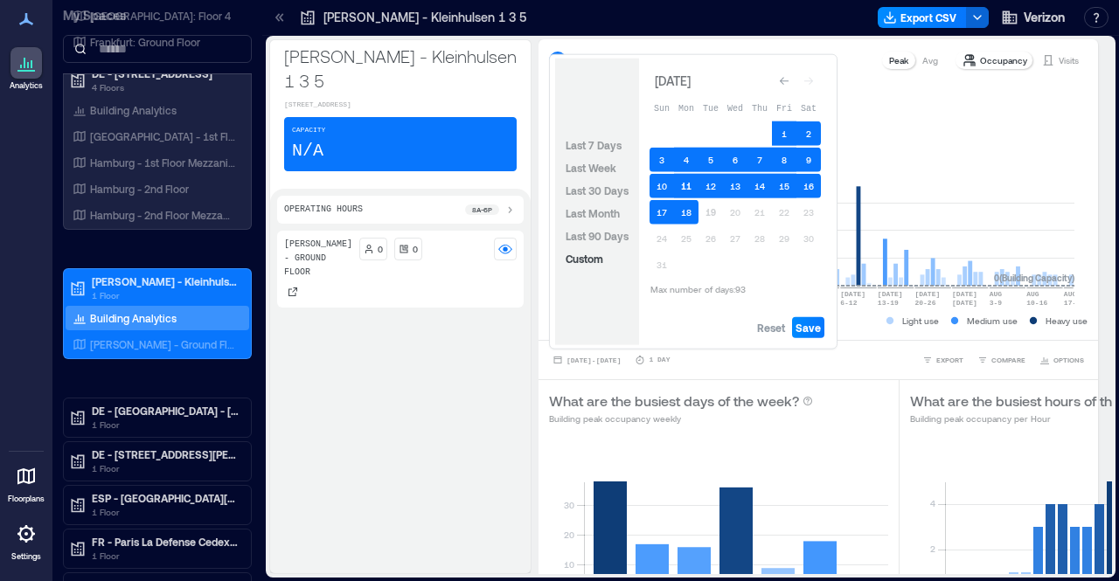
click at [691, 187] on button "11" at bounding box center [686, 186] width 24 height 24
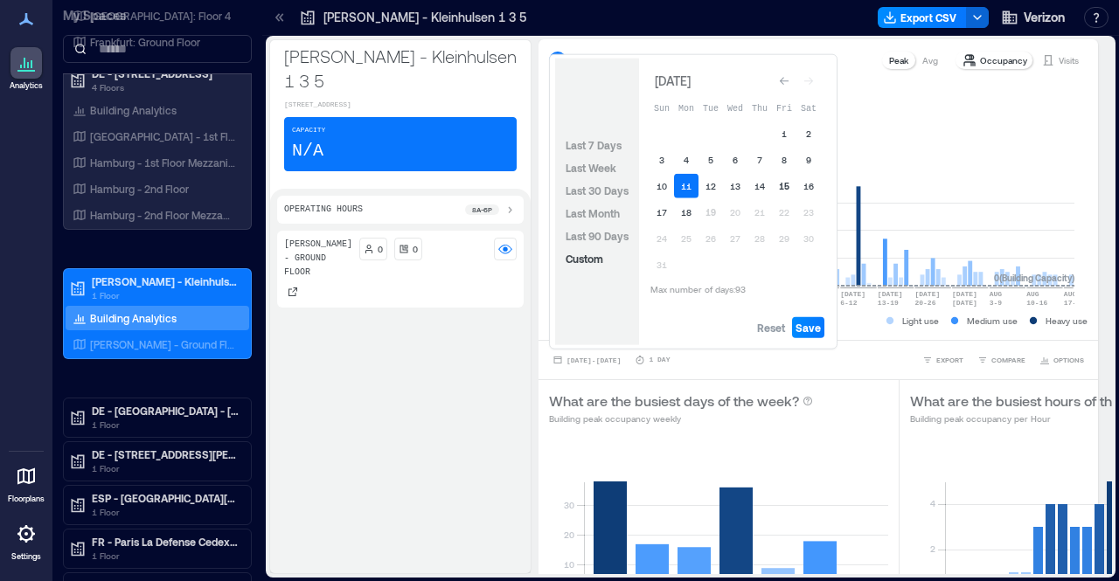
click at [783, 184] on button "15" at bounding box center [784, 186] width 24 height 24
click at [812, 322] on span "Save" at bounding box center [808, 328] width 25 height 14
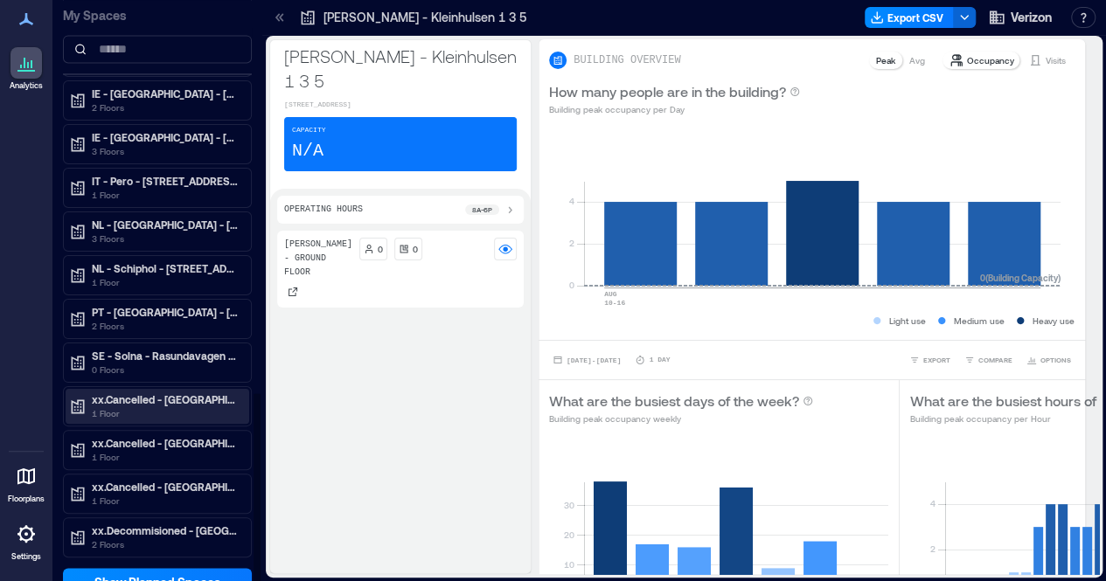
scroll to position [1122, 0]
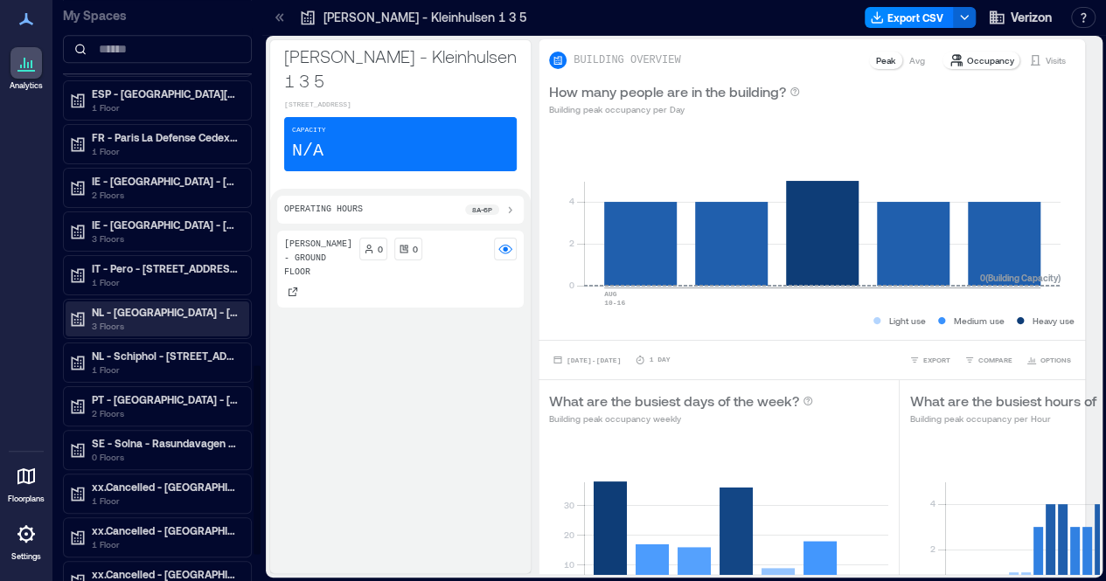
click at [177, 319] on p "3 Floors" at bounding box center [165, 326] width 147 height 14
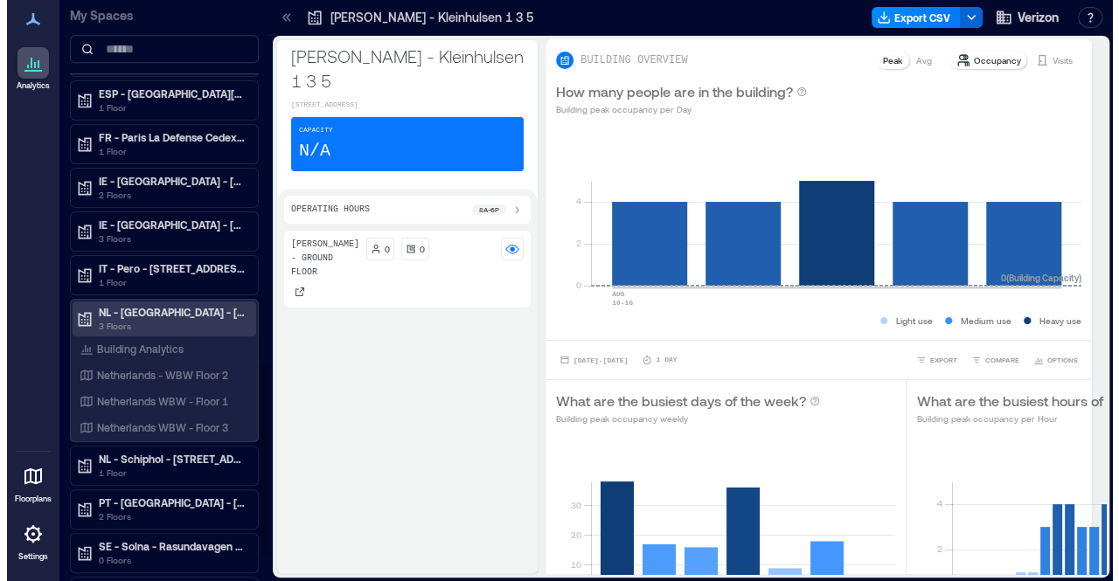
scroll to position [0, 0]
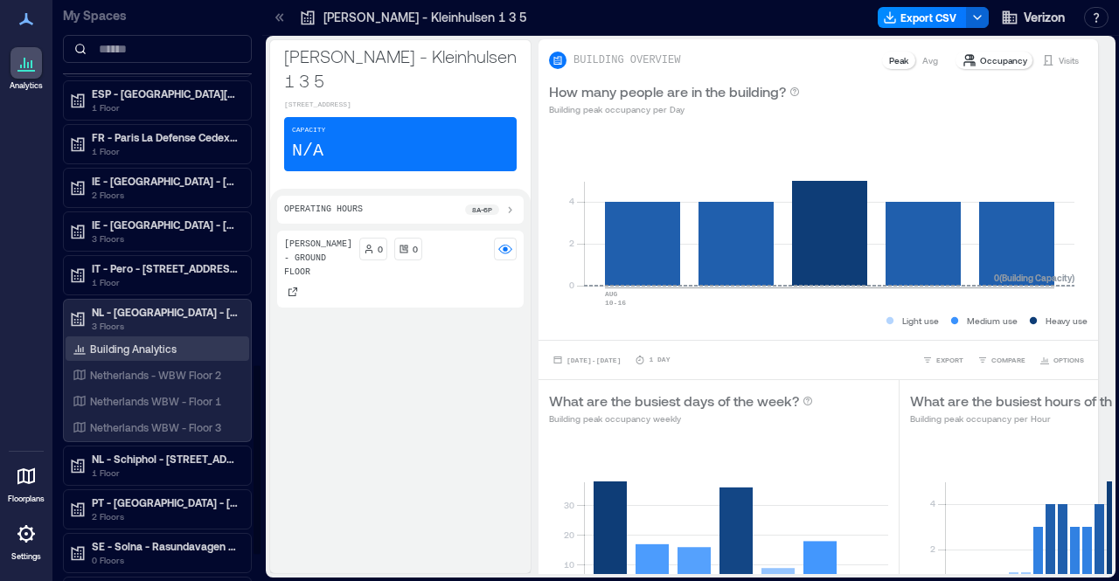
click at [169, 348] on div "Building Analytics" at bounding box center [158, 349] width 184 height 24
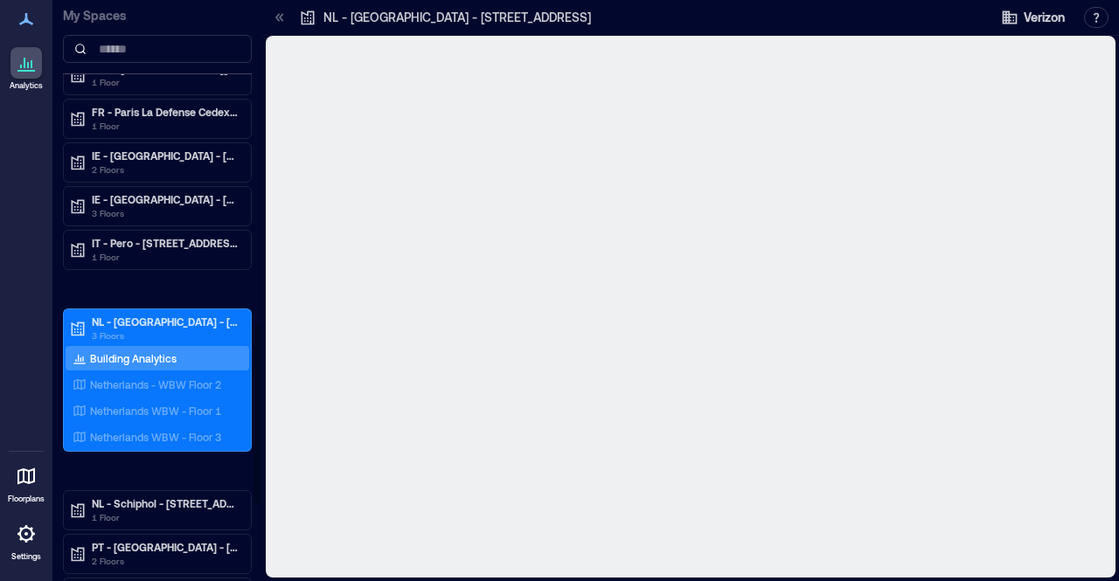
scroll to position [1052, 0]
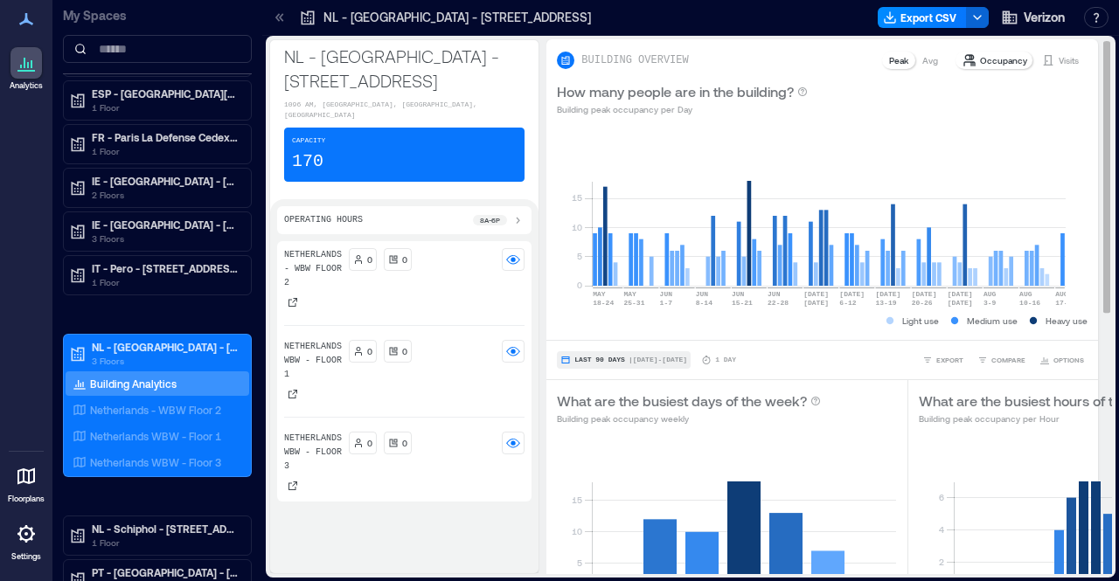
click at [631, 351] on button "Last 90 Days | [DATE] - [DATE]" at bounding box center [624, 359] width 134 height 17
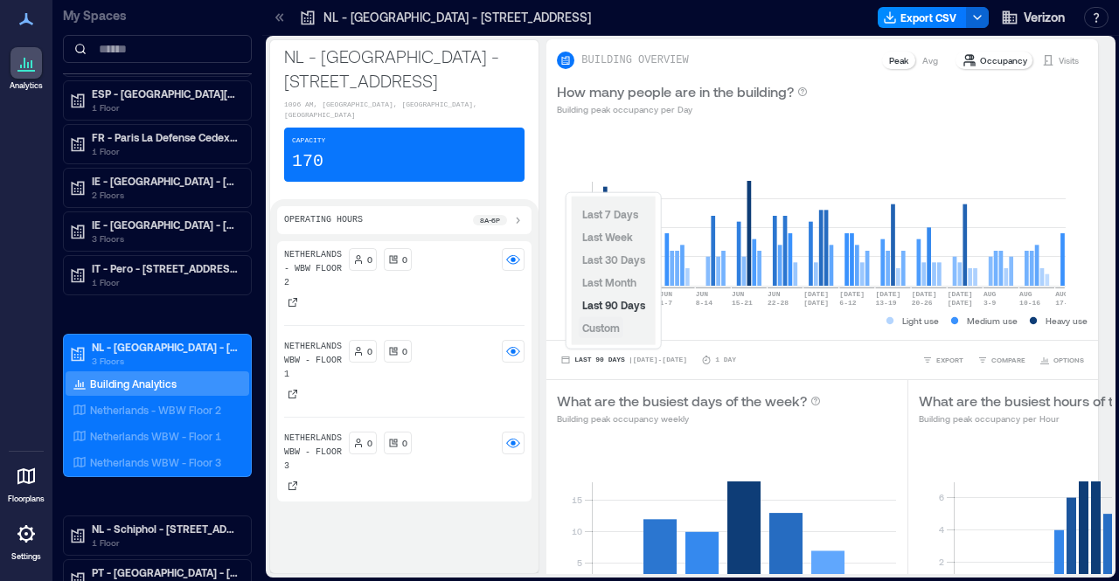
click at [603, 323] on span "Custom" at bounding box center [601, 328] width 38 height 12
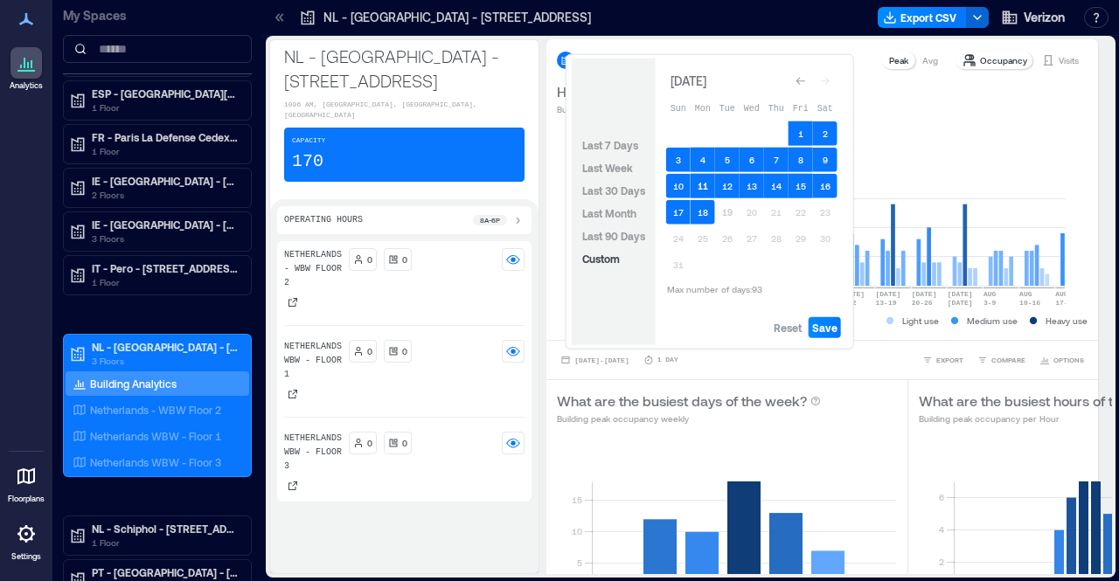
click at [703, 179] on button "11" at bounding box center [703, 186] width 24 height 24
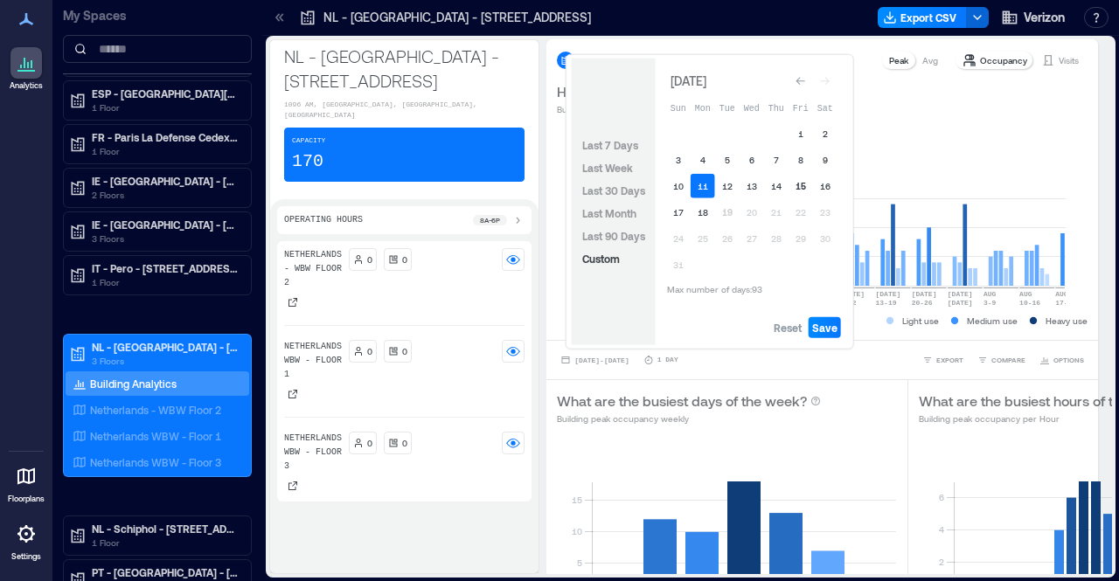
click at [806, 184] on button "15" at bounding box center [801, 186] width 24 height 24
click at [833, 323] on span "Save" at bounding box center [824, 328] width 25 height 14
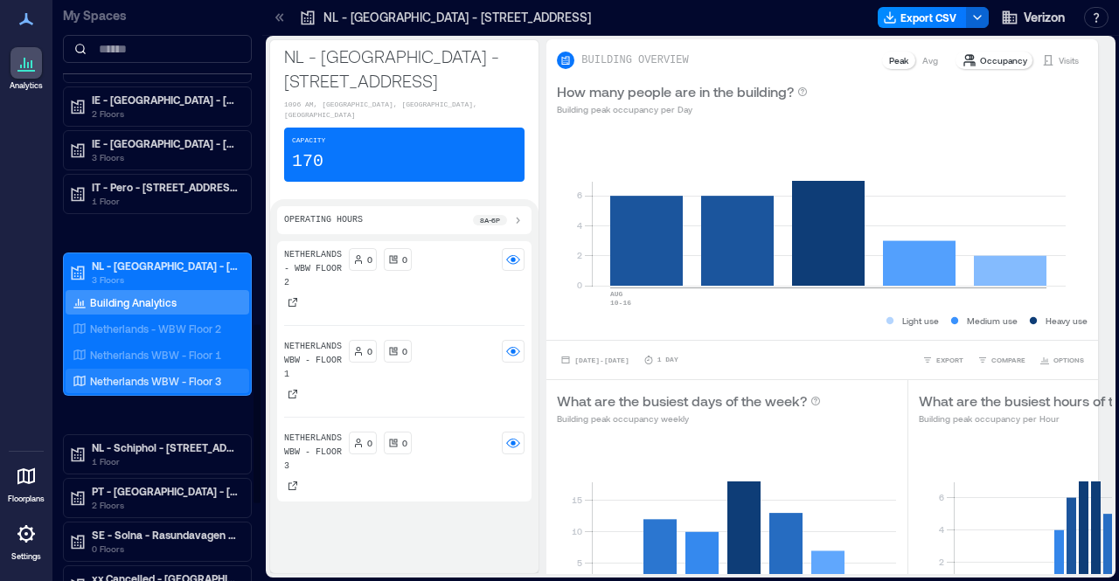
scroll to position [1226, 0]
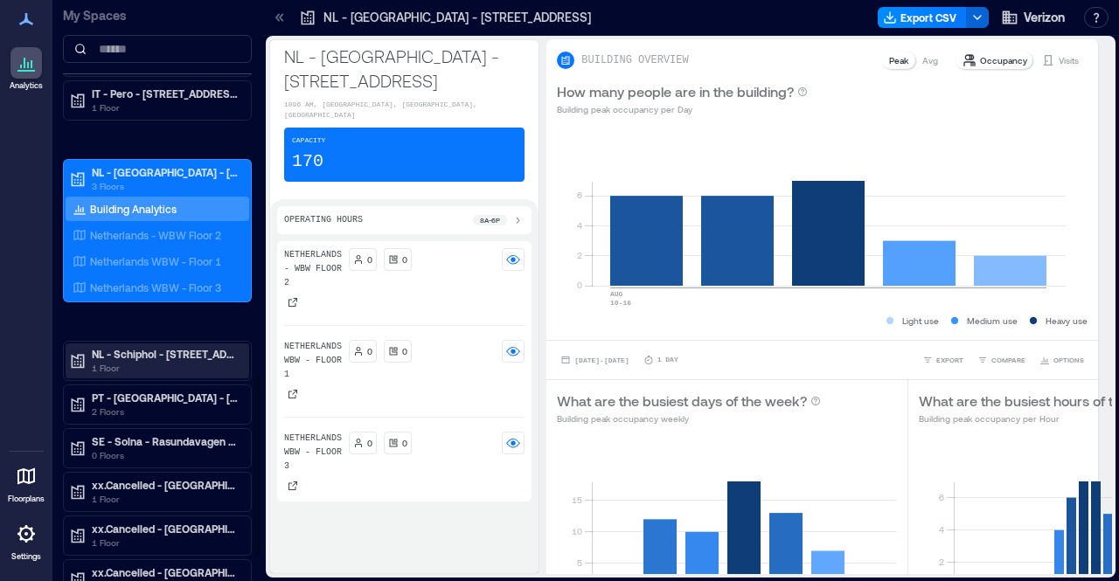
click at [162, 347] on p "NL - Schiphol - [STREET_ADDRESS] (NAP)" at bounding box center [165, 354] width 147 height 14
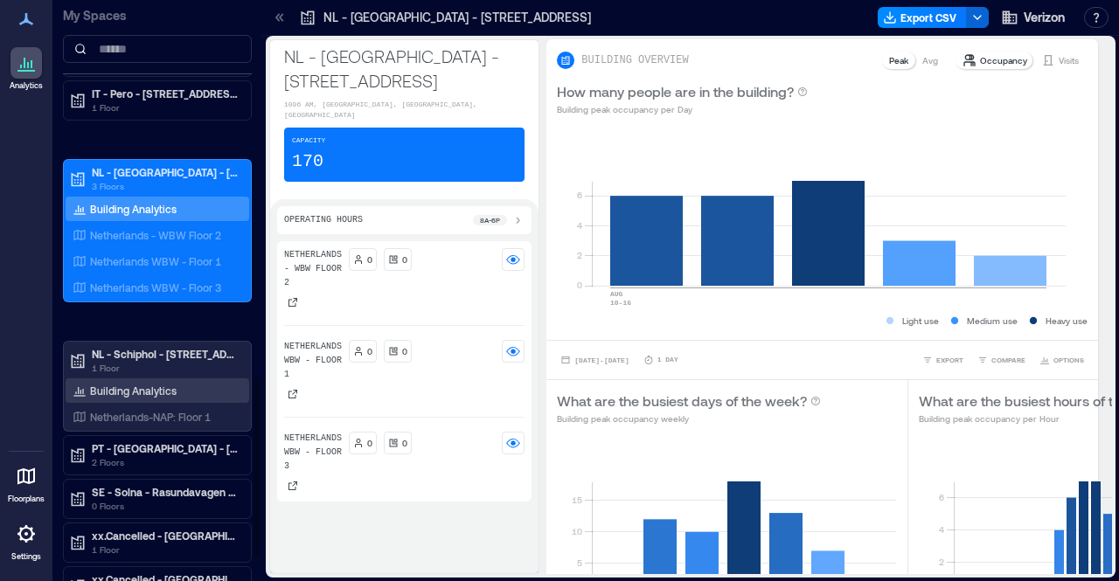
click at [157, 384] on p "Building Analytics" at bounding box center [133, 391] width 87 height 14
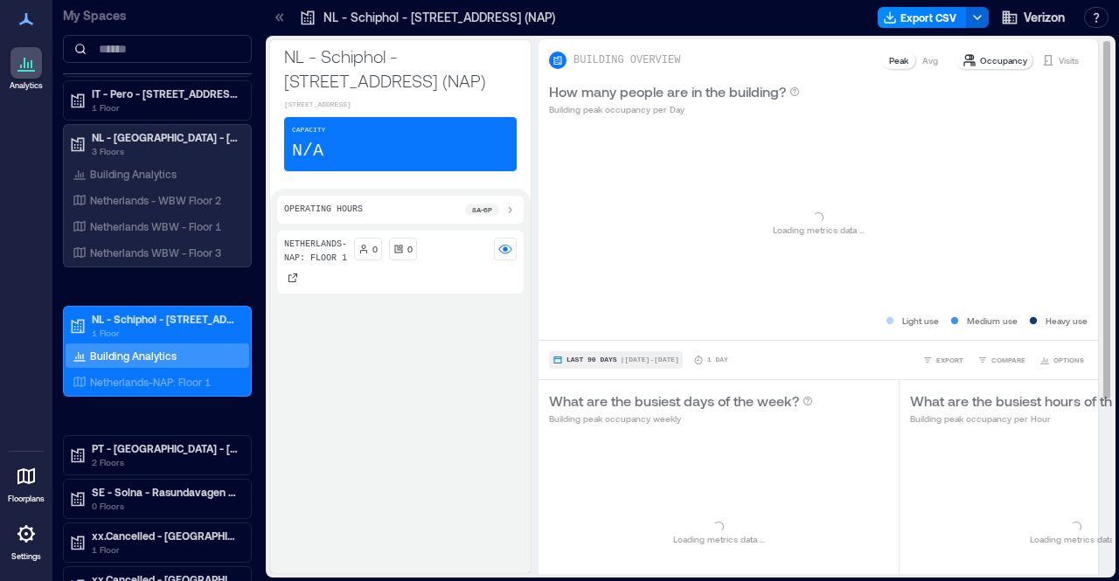
click at [615, 367] on button "Last 90 Days | [DATE] - [DATE]" at bounding box center [616, 359] width 134 height 17
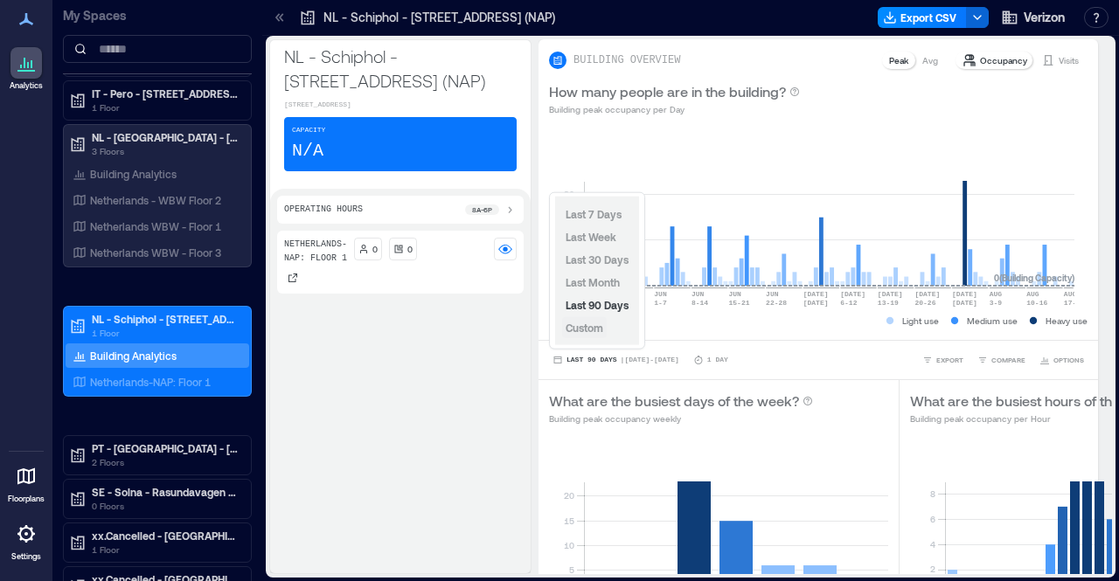
click at [591, 330] on span "Custom" at bounding box center [585, 328] width 38 height 12
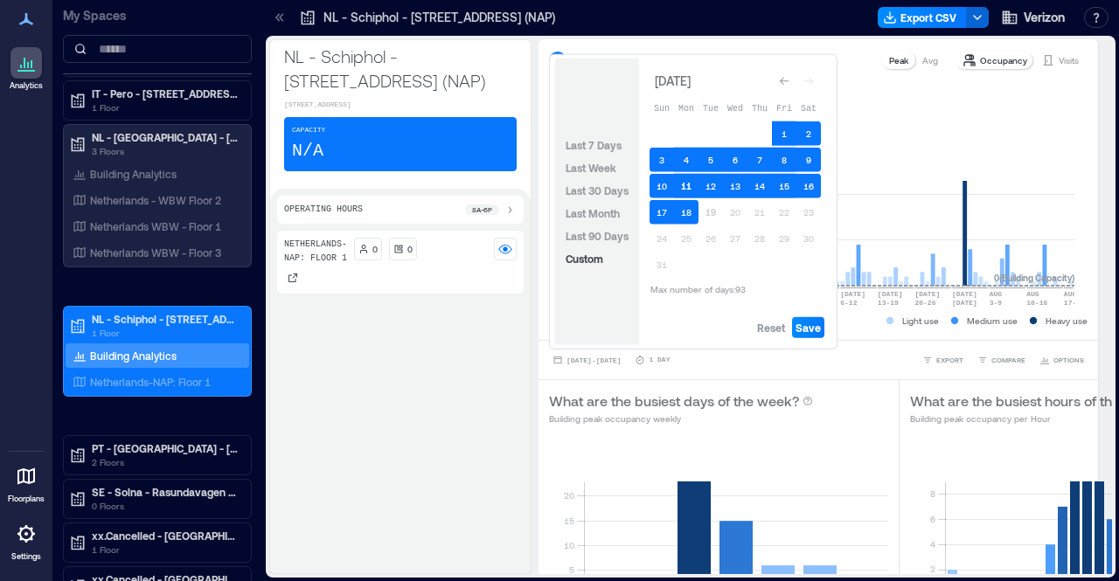
click at [691, 182] on button "11" at bounding box center [686, 186] width 24 height 24
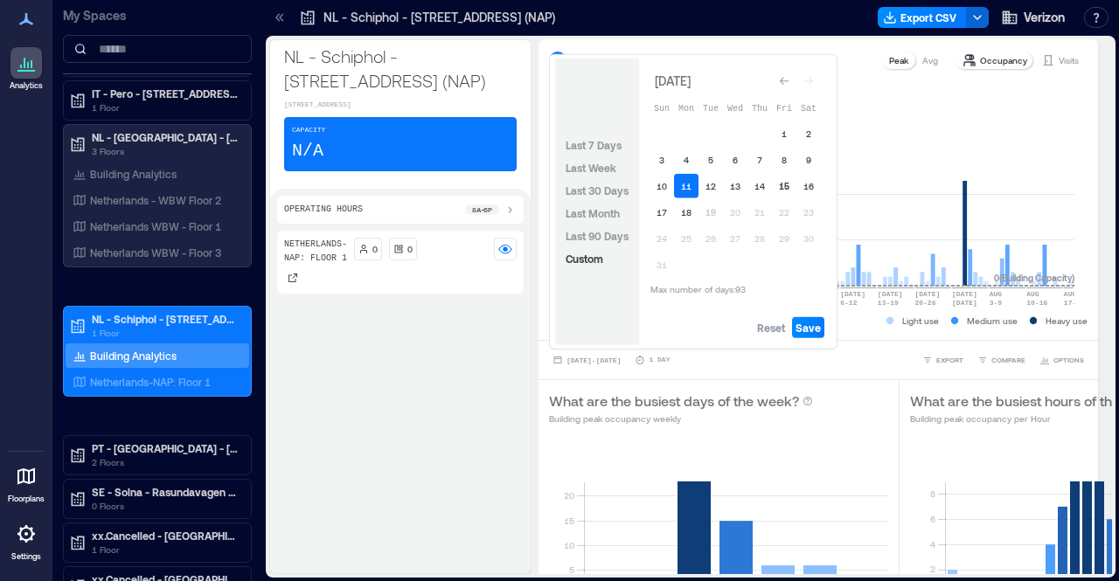
click at [780, 186] on button "15" at bounding box center [784, 186] width 24 height 24
click at [804, 323] on span "Save" at bounding box center [808, 328] width 25 height 14
